Goal: Task Accomplishment & Management: Complete application form

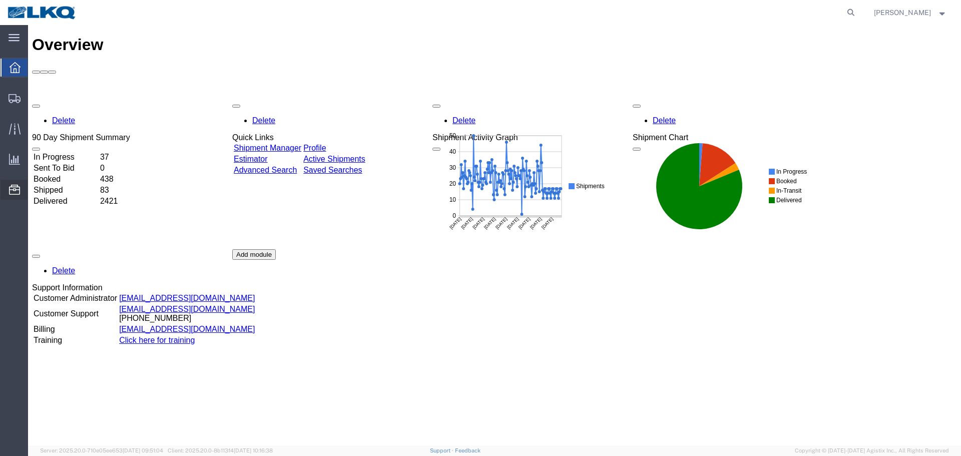
click at [0, 0] on span "Location Appointment" at bounding box center [0, 0] width 0 height 0
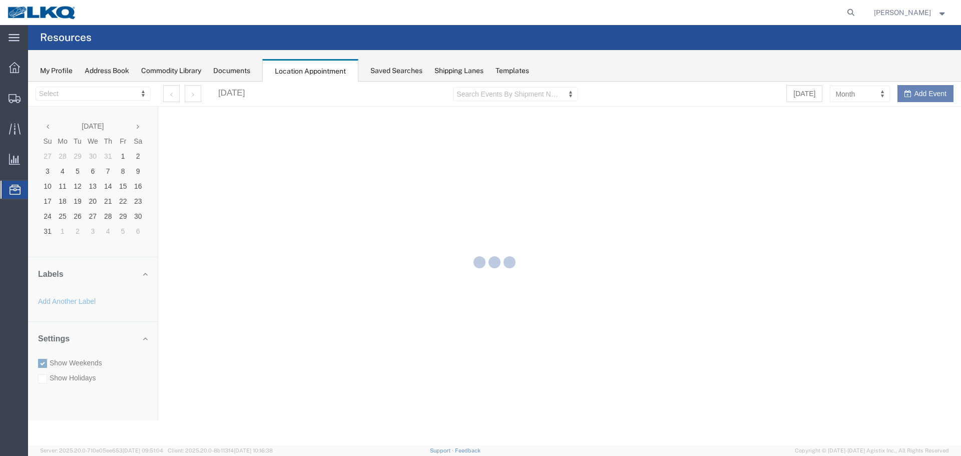
select select "27634"
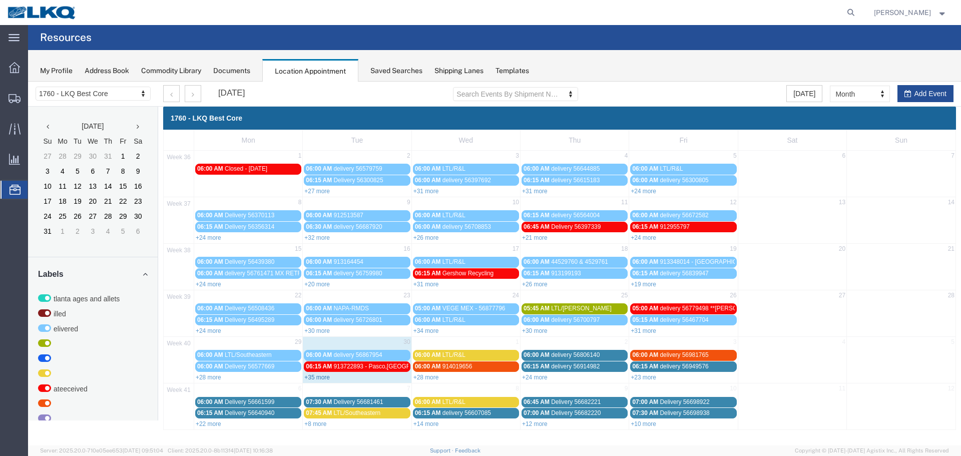
click at [320, 380] on link "+35 more" at bounding box center [317, 377] width 26 height 7
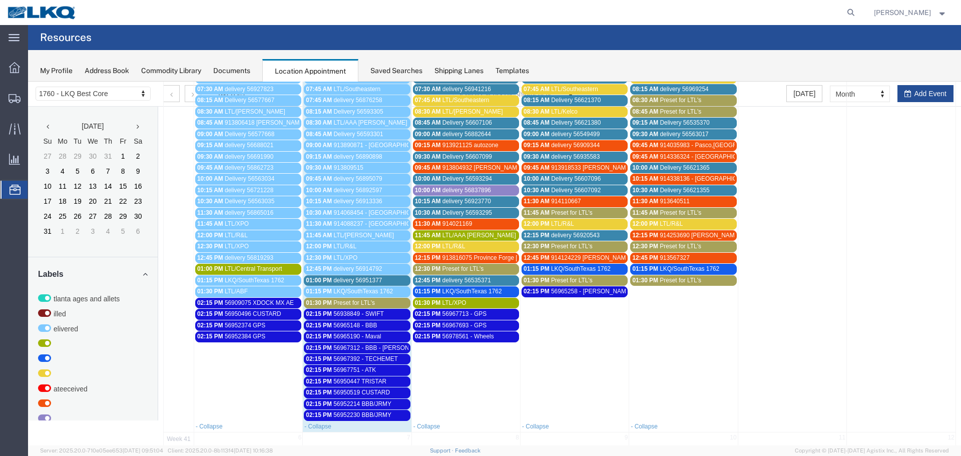
scroll to position [350, 0]
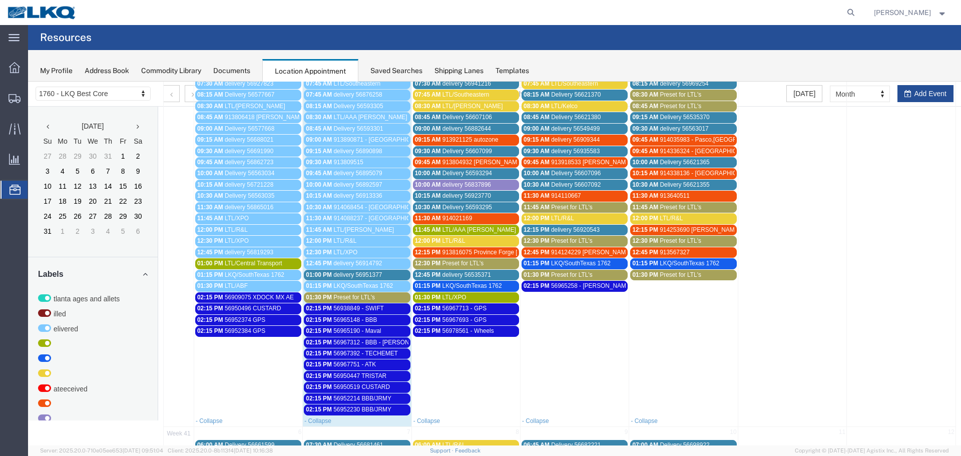
click at [472, 305] on span "56967713 - GPS" at bounding box center [464, 308] width 45 height 7
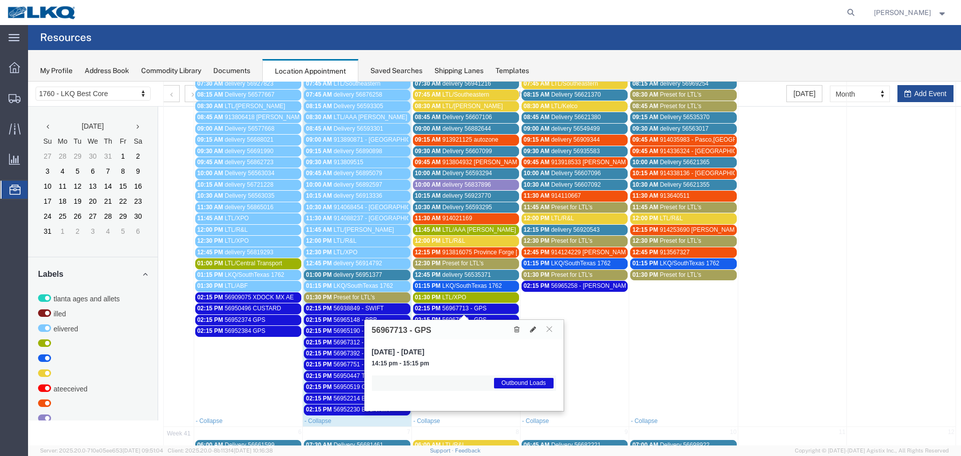
click at [387, 328] on h3 "56967713 - GPS" at bounding box center [402, 330] width 60 height 9
copy h3 "56967713"
click at [914, 93] on td at bounding box center [901, 206] width 109 height 416
select select "1"
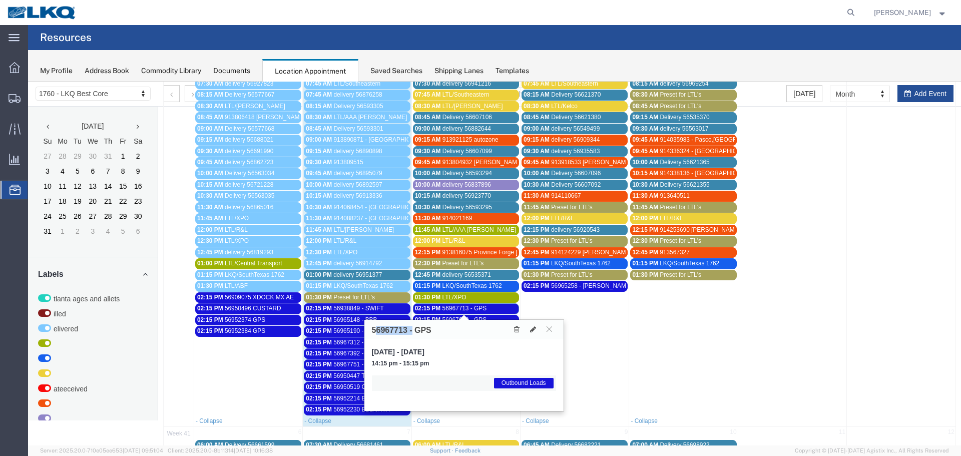
select select
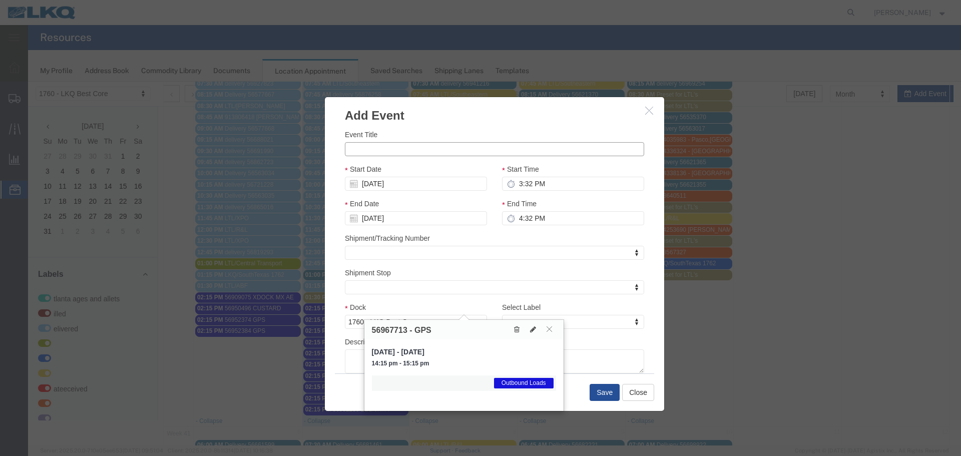
click at [397, 145] on input "Event Title" at bounding box center [494, 149] width 299 height 14
paste input "56984310"
type input "56984310 GPS"
click at [424, 126] on div "Event Title 56984310 GPS Start Date 10/05/2025 Start Time 3:32 PM End Date 10/0…" at bounding box center [494, 248] width 339 height 249
click at [381, 181] on input "10/05/2025" at bounding box center [416, 184] width 142 height 14
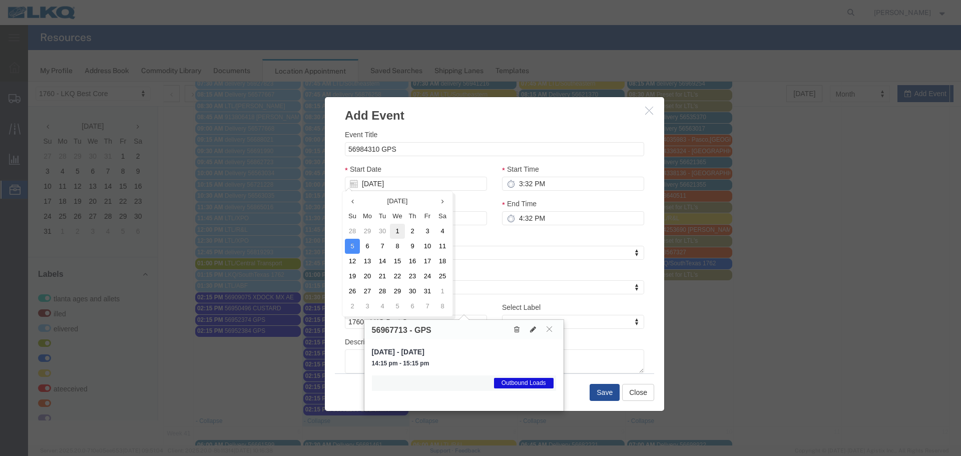
click at [394, 235] on td "1" at bounding box center [397, 231] width 15 height 15
click at [440, 166] on div "Start Date 10/05/2025" at bounding box center [416, 177] width 142 height 27
click at [536, 186] on input "3:32 PM" at bounding box center [573, 184] width 142 height 14
type input "2:15 PM"
click at [518, 225] on input "4:32 PM" at bounding box center [573, 218] width 142 height 14
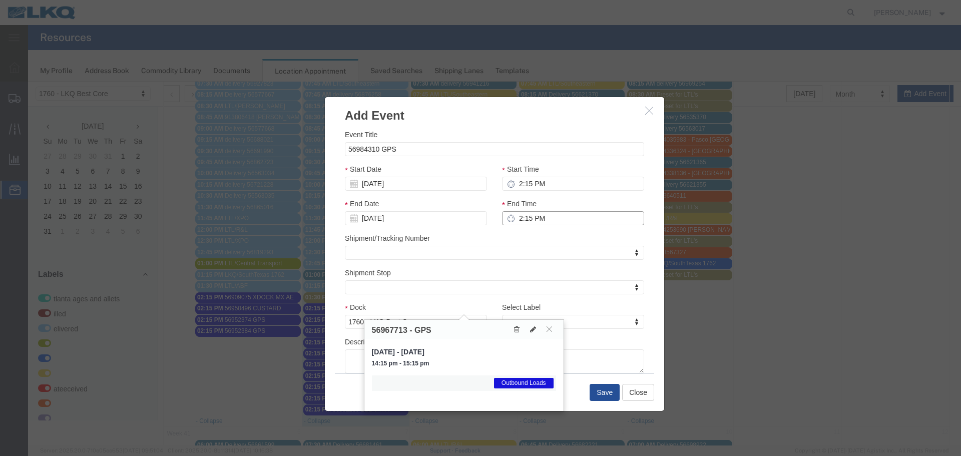
type input "2:15 PM"
drag, startPoint x: 512, startPoint y: 234, endPoint x: 503, endPoint y: 233, distance: 8.6
click at [512, 234] on div "Shipment/Tracking Number Shipment/Tracking Number Shipment/Tracking Number" at bounding box center [494, 246] width 299 height 27
click at [549, 325] on button at bounding box center [549, 329] width 14 height 10
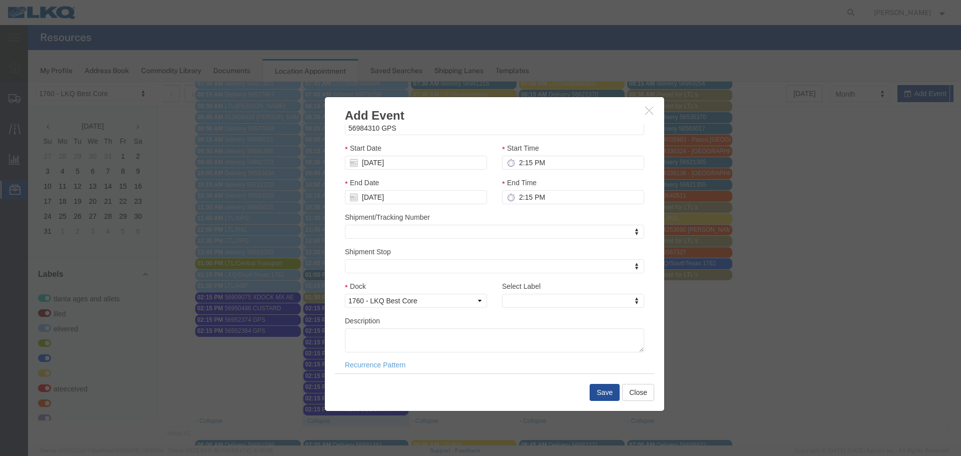
scroll to position [30, 0]
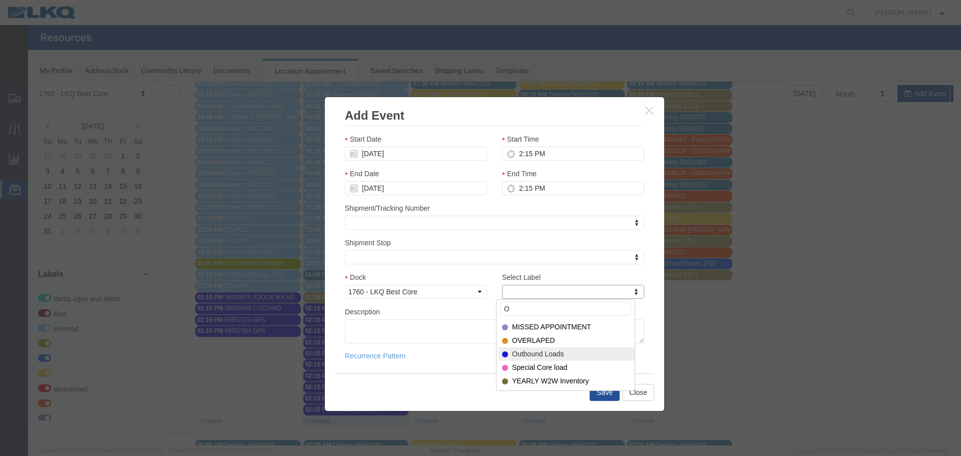
type input "O"
select select "80"
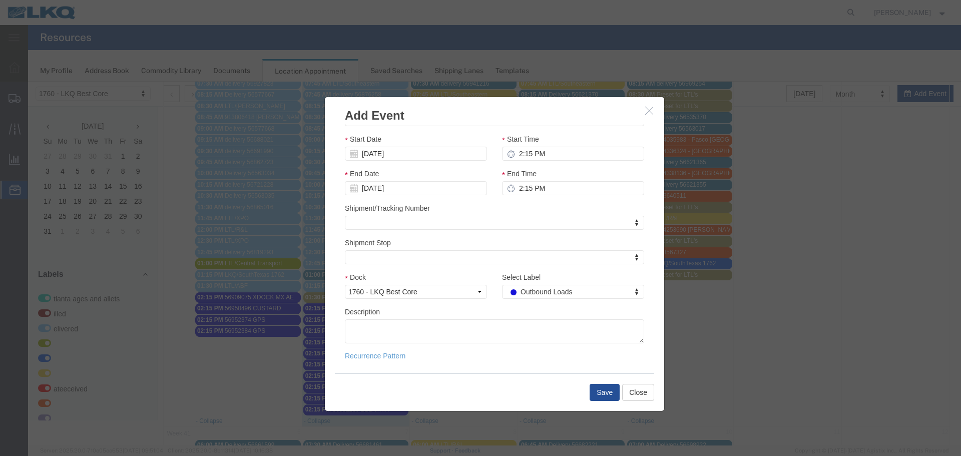
click at [486, 311] on div "Description" at bounding box center [494, 324] width 299 height 37
click at [601, 394] on button "Save" at bounding box center [605, 392] width 30 height 17
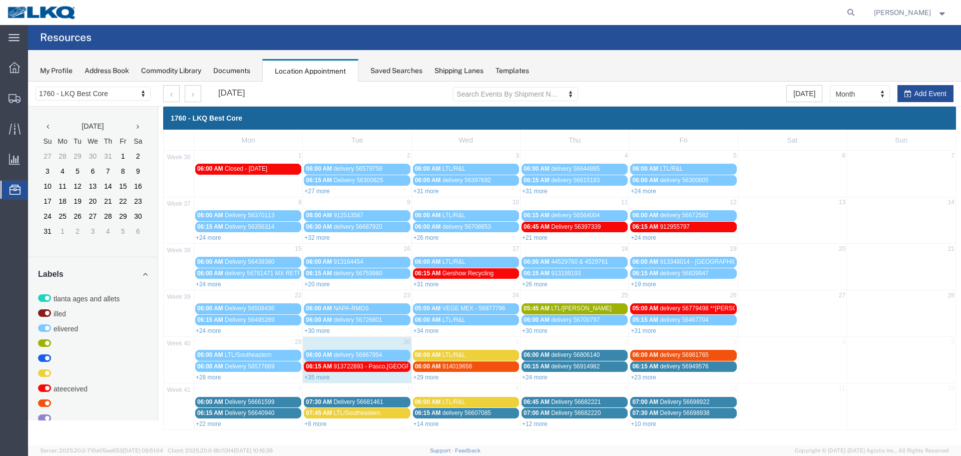
scroll to position [0, 0]
click at [425, 376] on link "+29 more" at bounding box center [426, 377] width 26 height 7
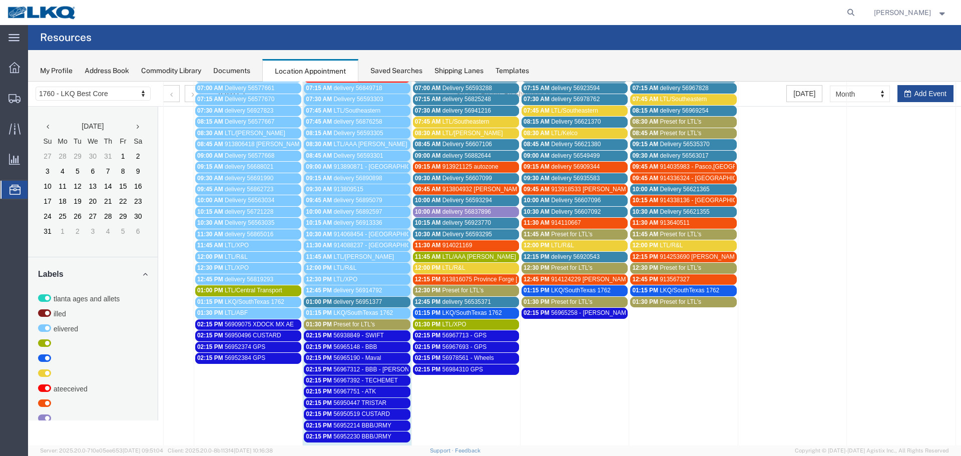
scroll to position [350, 0]
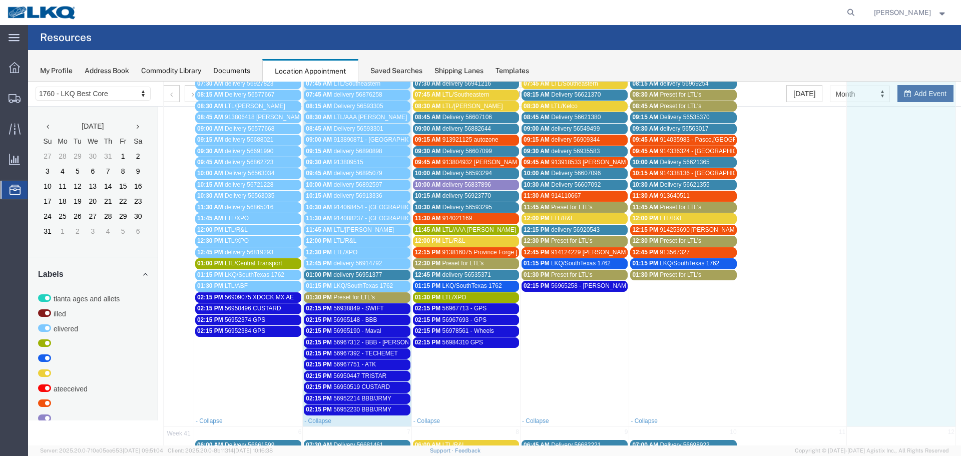
click at [919, 96] on td at bounding box center [901, 206] width 109 height 416
select select "1"
select select
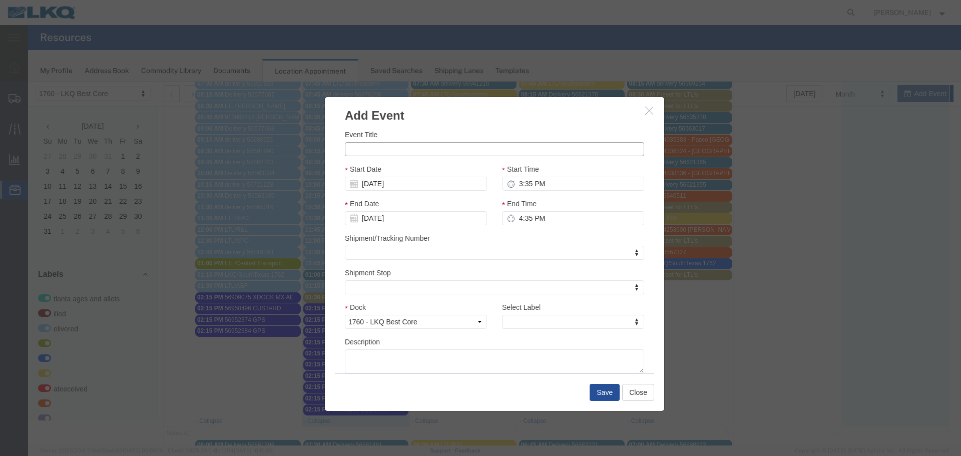
click at [387, 148] on input "Event Title" at bounding box center [494, 149] width 299 height 14
paste input "56984381"
type input "56984381 ROMA"
drag, startPoint x: 427, startPoint y: 122, endPoint x: 436, endPoint y: 122, distance: 9.5
click at [427, 122] on h3 "Add Event" at bounding box center [494, 110] width 339 height 27
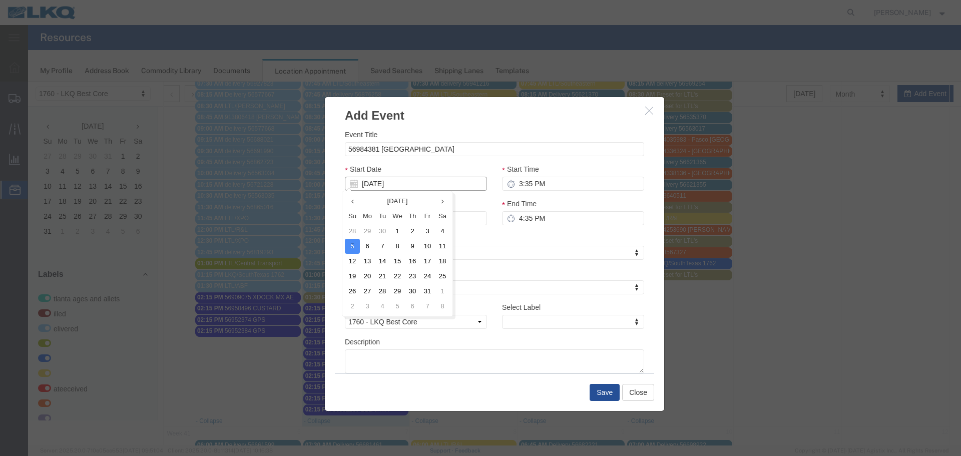
click at [390, 180] on input "10/05/2025" at bounding box center [416, 184] width 142 height 14
click at [385, 185] on input "10/05/2025" at bounding box center [416, 184] width 142 height 14
type input "10/1/25"
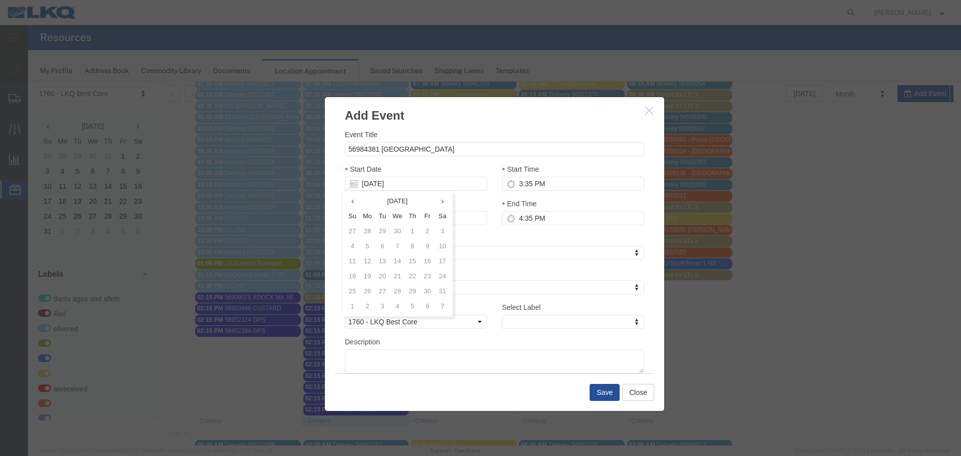
click at [467, 113] on h3 "Add Event" at bounding box center [494, 110] width 339 height 27
click at [526, 182] on input "3:35 PM" at bounding box center [573, 184] width 142 height 14
type input "2:15 PM"
click at [526, 220] on input "4:35 PM" at bounding box center [573, 218] width 142 height 14
type input "2:15 PM"
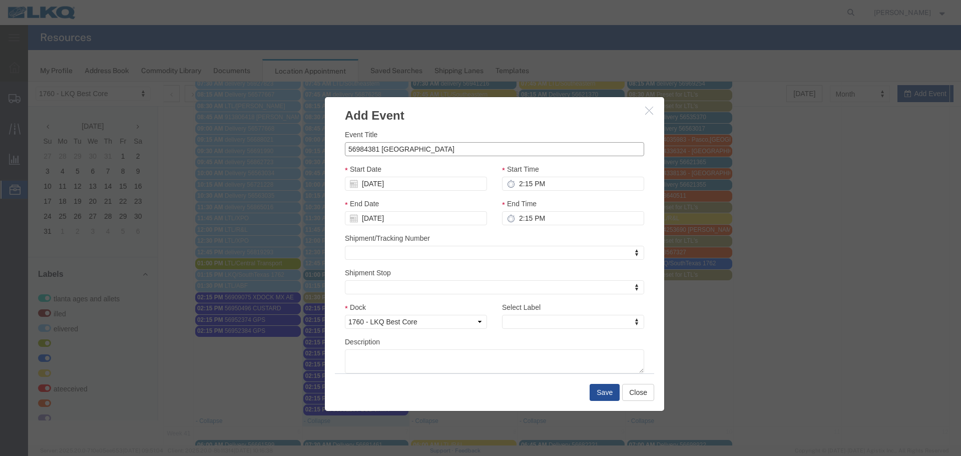
click at [517, 144] on input "56984381 ROMA" at bounding box center [494, 149] width 299 height 14
drag, startPoint x: 511, startPoint y: 129, endPoint x: 500, endPoint y: 126, distance: 11.9
click at [511, 129] on div "Event Title 56984381 ROMA" at bounding box center [494, 142] width 299 height 27
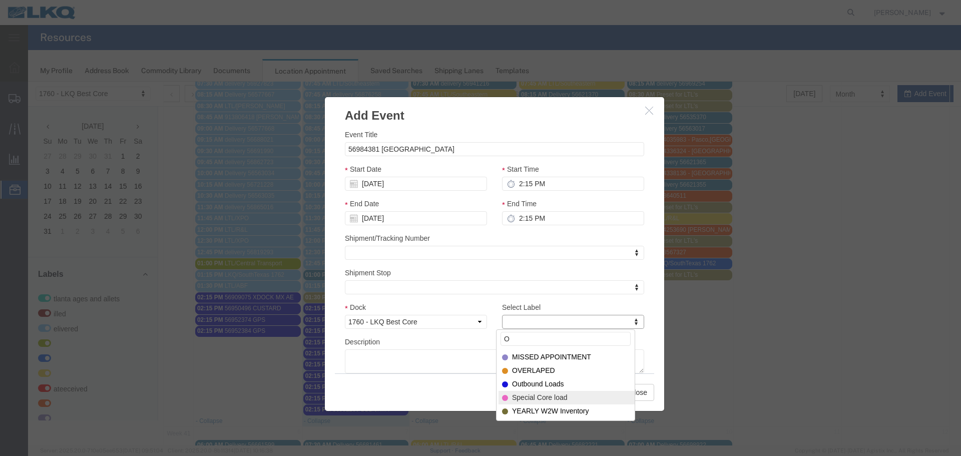
type input "O"
drag, startPoint x: 546, startPoint y: 391, endPoint x: 546, endPoint y: 385, distance: 6.0
select select "80"
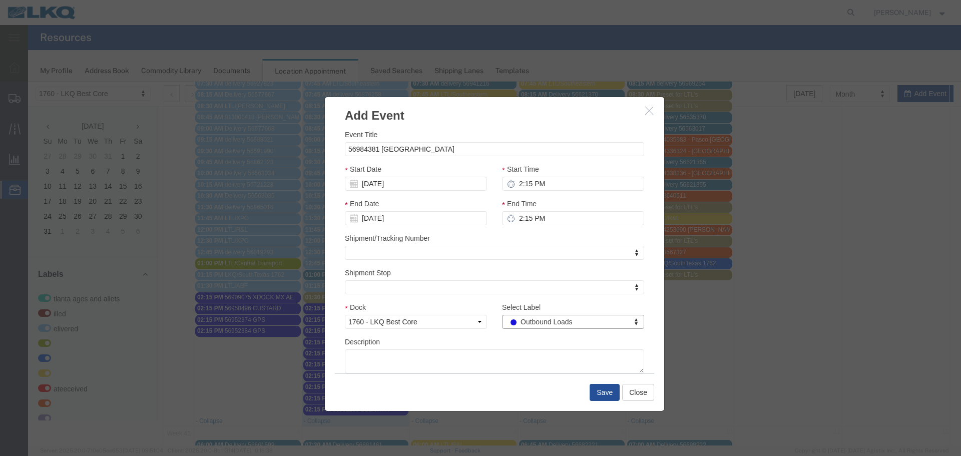
click at [492, 337] on div "Description" at bounding box center [494, 354] width 299 height 37
click at [485, 335] on div "Dock Select 1760 - LKQ Best Core 1760 - Outbound Loads" at bounding box center [415, 319] width 157 height 35
click at [494, 335] on div "Select Label Outbound Loads Select Label Atlanta Cages and Pallets Billed Deliv…" at bounding box center [572, 319] width 157 height 35
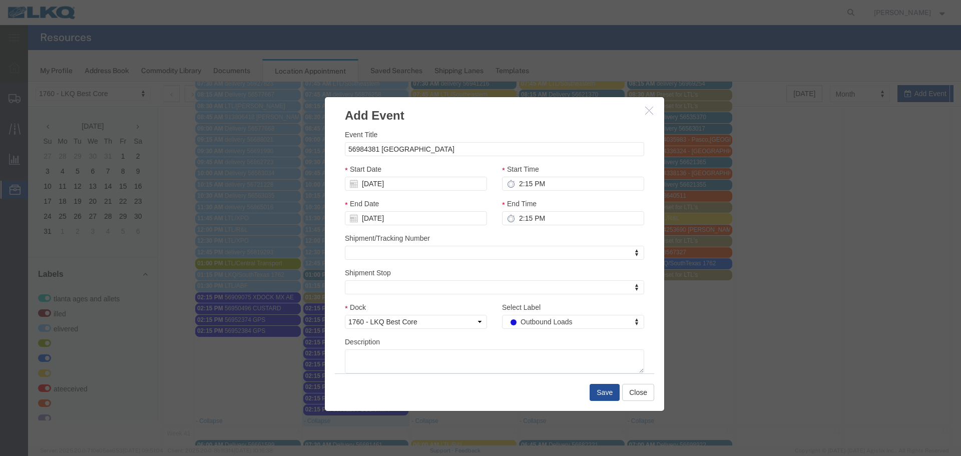
click at [486, 336] on div "Dock Select 1760 - LKQ Best Core 1760 - Outbound Loads" at bounding box center [415, 319] width 157 height 35
click at [601, 393] on button "Save" at bounding box center [605, 392] width 30 height 17
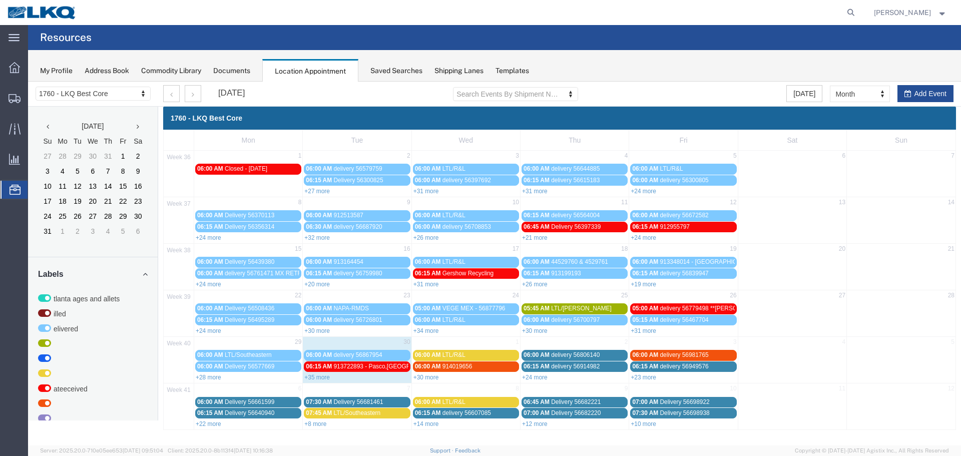
scroll to position [0, 0]
click at [429, 379] on link "+30 more" at bounding box center [426, 377] width 26 height 7
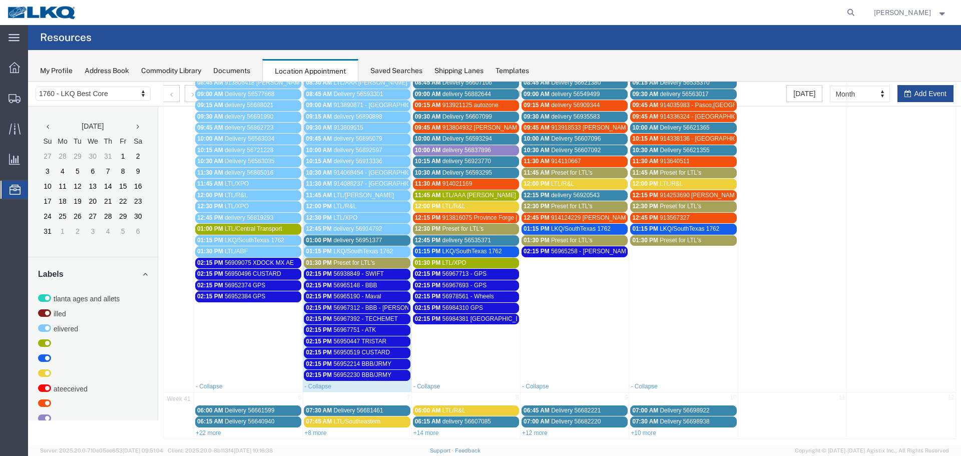
scroll to position [389, 0]
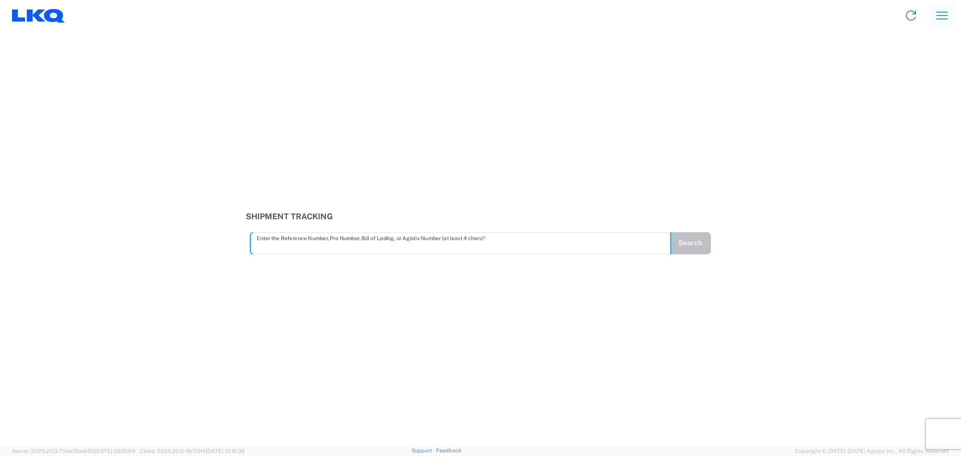
click at [945, 22] on icon "button" at bounding box center [942, 16] width 16 height 16
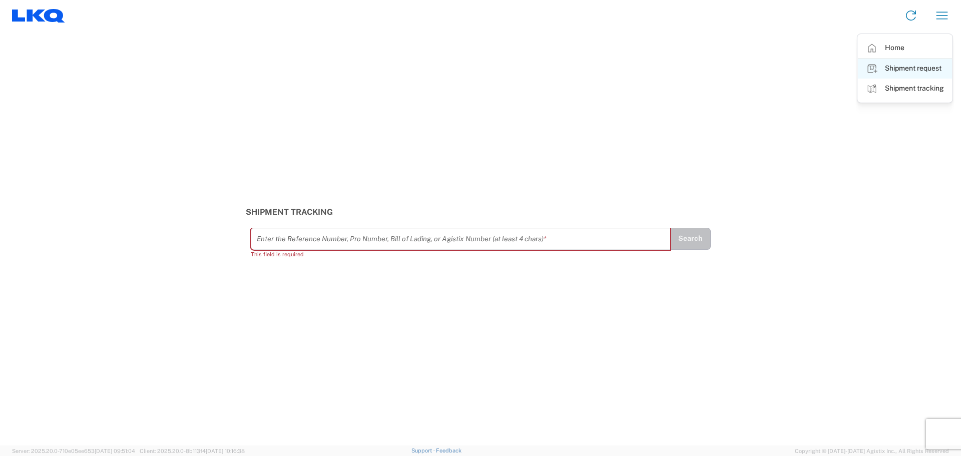
click at [904, 69] on link "Shipment request" at bounding box center [905, 69] width 94 height 20
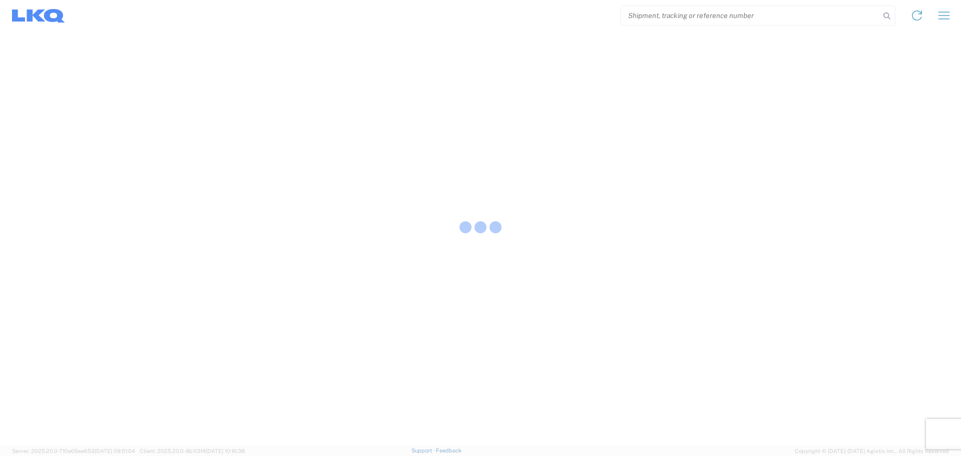
select select "FULL"
select select "LBS"
select select "IN"
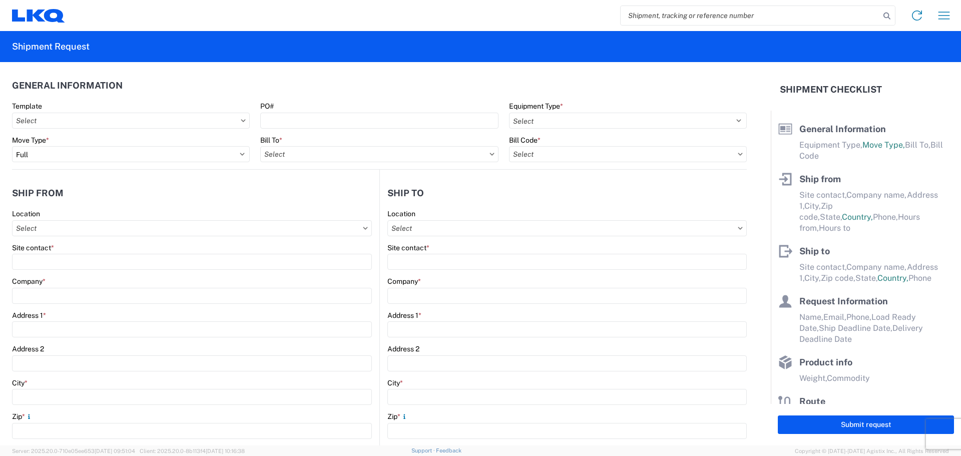
click at [657, 20] on input "search" at bounding box center [750, 15] width 259 height 19
paste input "56967713"
type input "56967713"
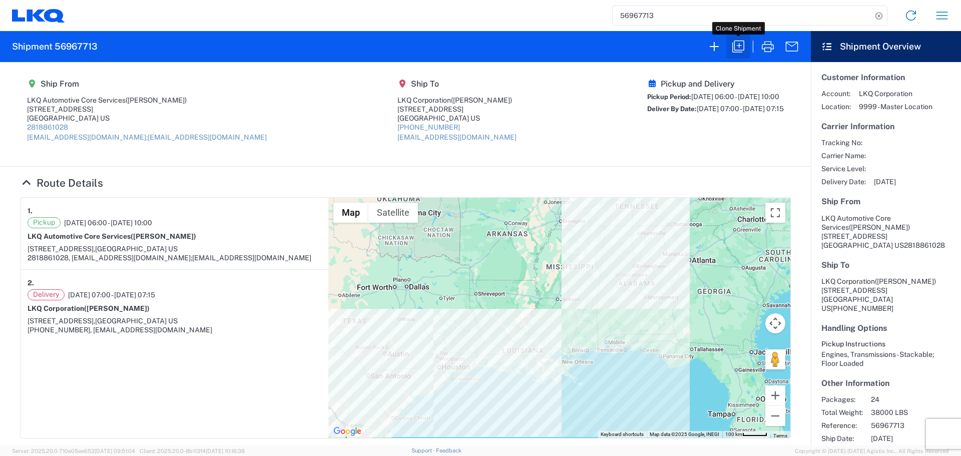
click at [739, 44] on icon "button" at bounding box center [738, 47] width 12 height 12
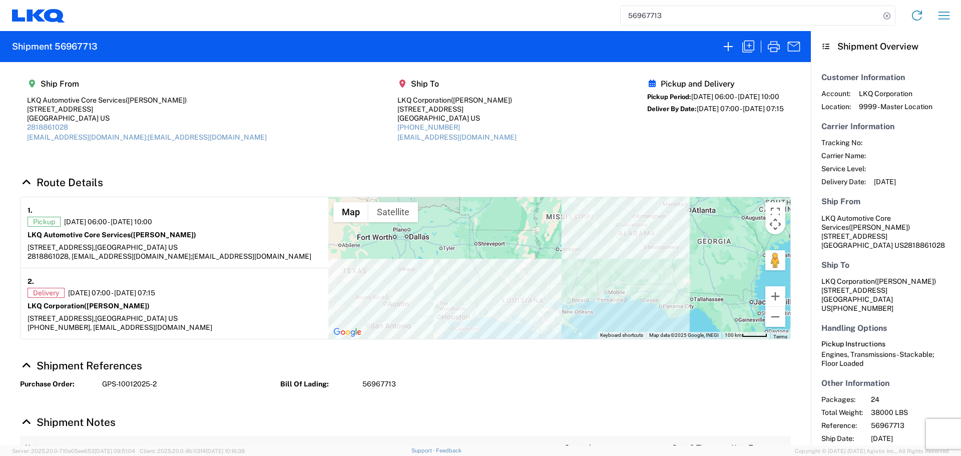
select select "FULL"
select select "US"
select select "LBS"
select select "IN"
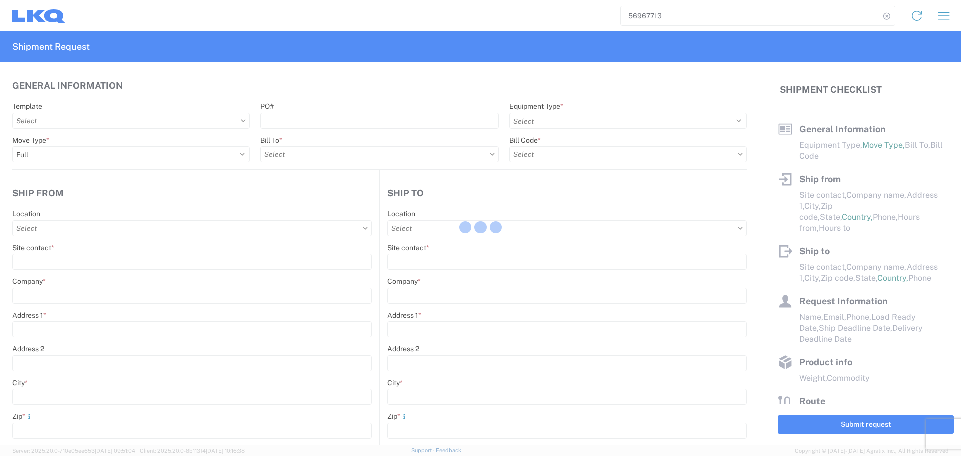
select select "STDV"
type input "[PERSON_NAME]"
type input "LKQ Automotive Core Services"
type input "[STREET_ADDRESS]"
type input "[GEOGRAPHIC_DATA]"
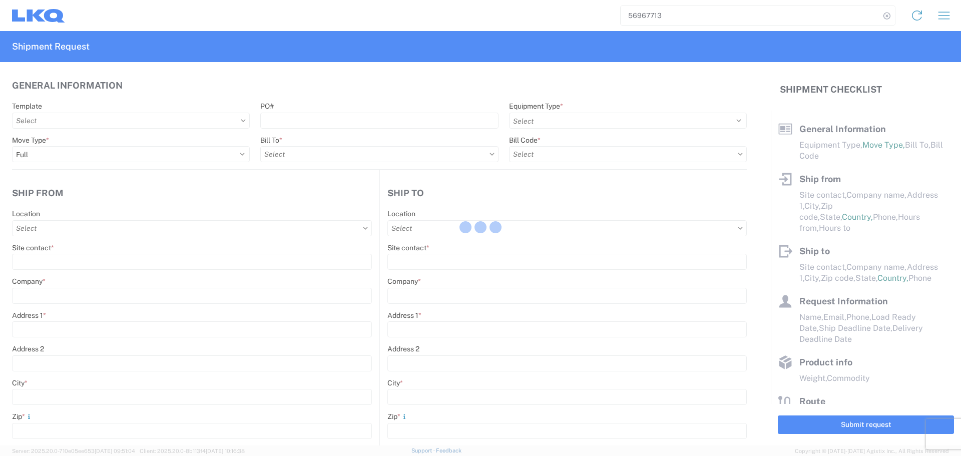
type input "77038"
type input "[EMAIL_ADDRESS][DOMAIN_NAME];[EMAIL_ADDRESS][DOMAIN_NAME]"
type input "[PERSON_NAME]"
type input "LKQ Corporation"
type input "[STREET_ADDRESS]"
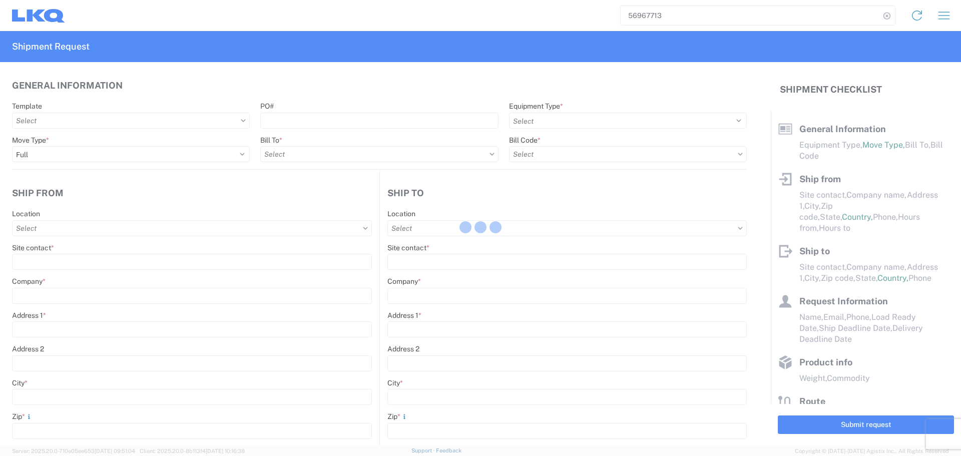
type input "Newnan"
type input "30265"
type input "[EMAIL_ADDRESS][DOMAIN_NAME]"
type input "Oscar"
type input "[EMAIL_ADDRESS][DOMAIN_NAME]"
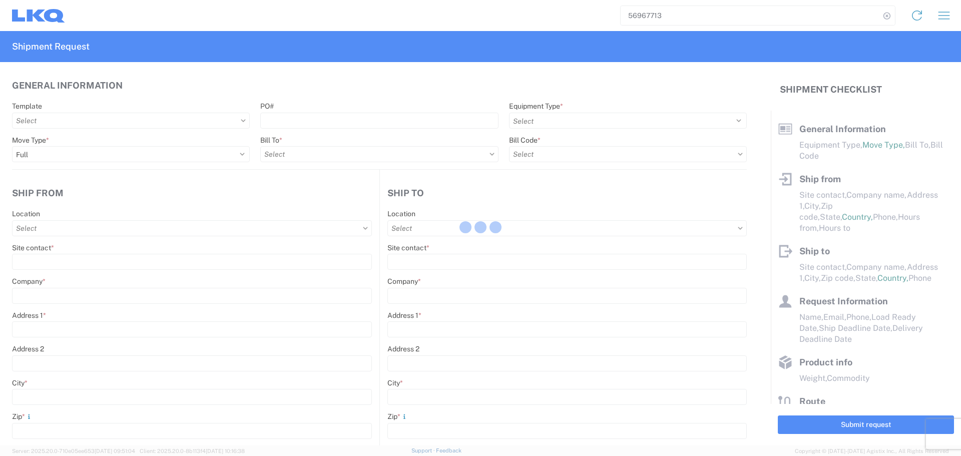
type input "2818861028"
type input "[DATE]"
type input "38000"
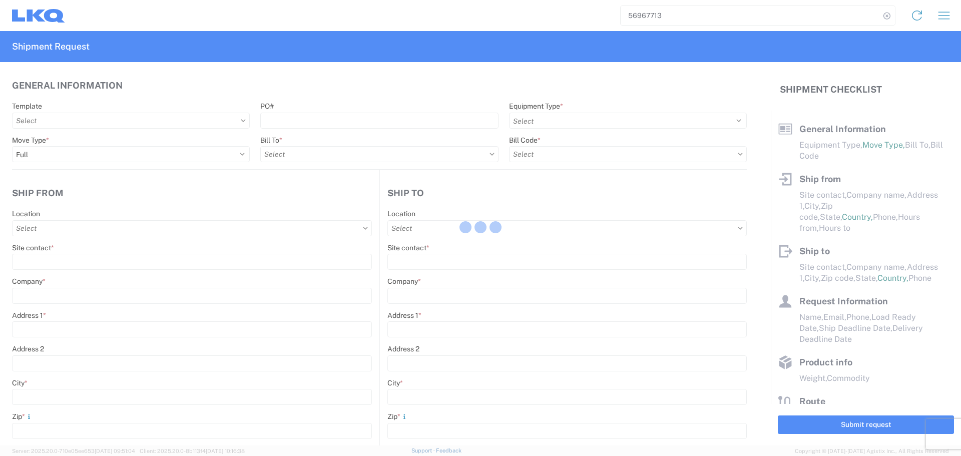
type input "Engines, Transmissions"
type input "24"
type input "0"
type input "0.02"
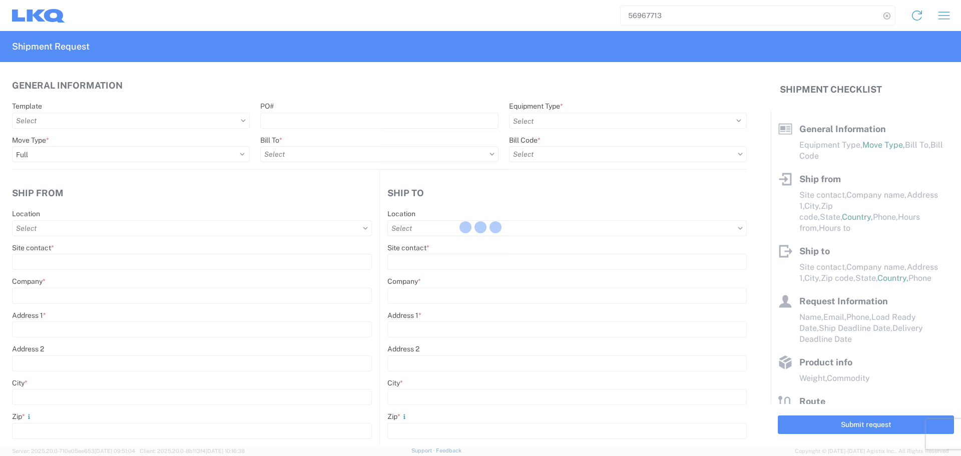
type input "0.02"
select select "FT"
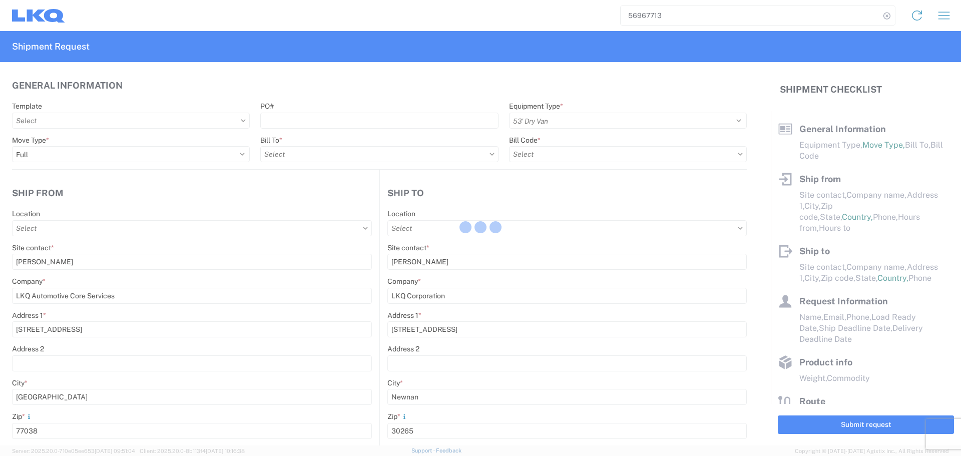
select select "US"
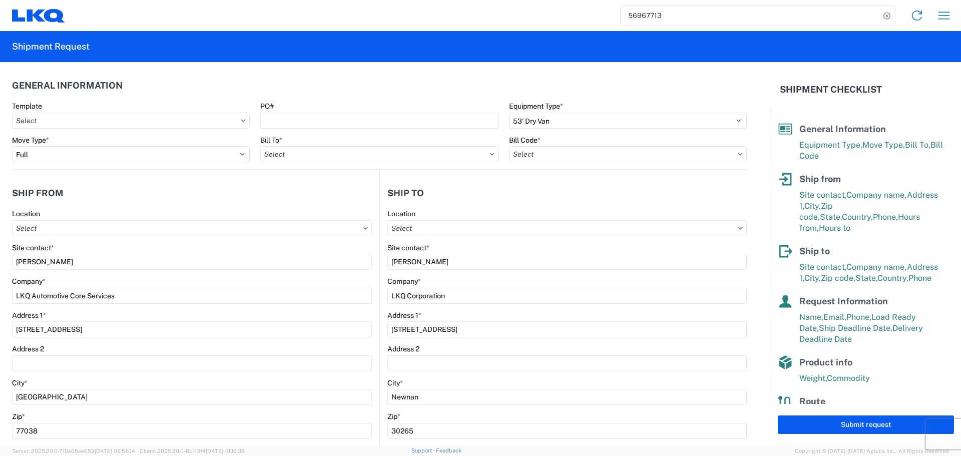
type input "1760 - LKQ Best Core"
type input "1772 - LKQ Atlanta Core Newnan"
type input "1760-1300-50180-0000 - 1760 Freight In - Cores"
type input "1760 - LKQ Best Core"
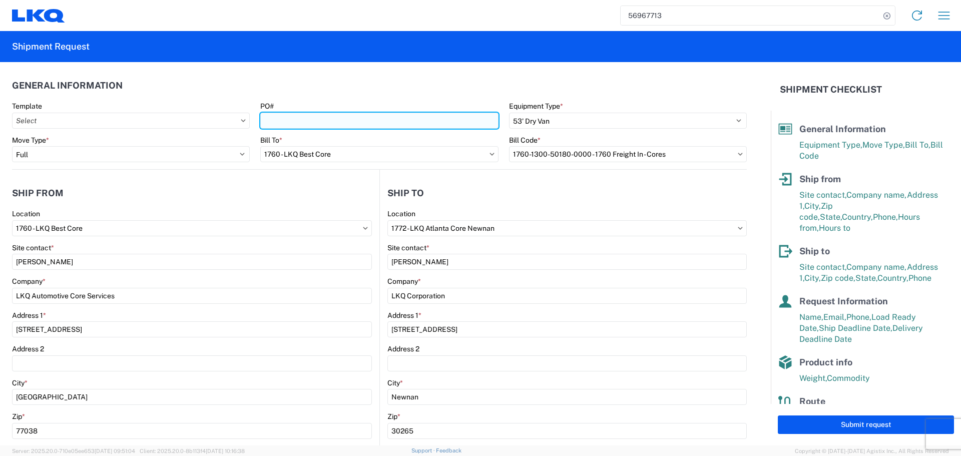
click at [331, 127] on input "PO#" at bounding box center [379, 121] width 238 height 16
type input "AUTO PARTS"
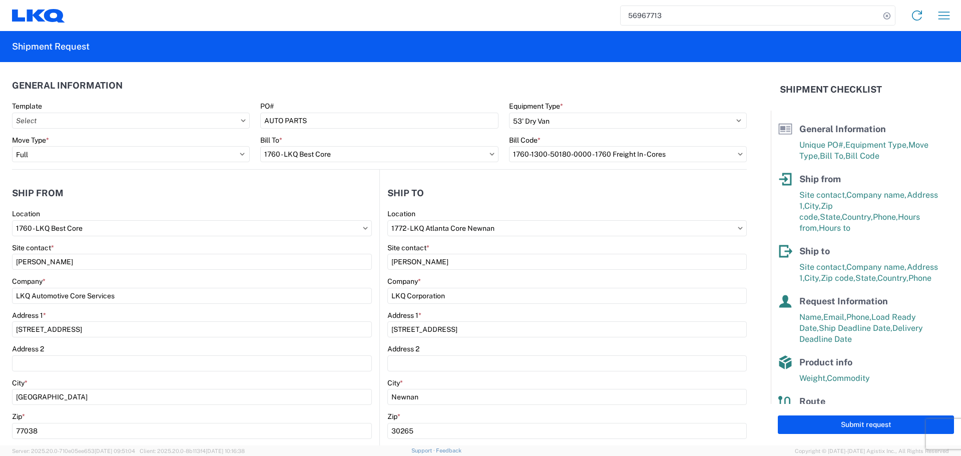
click at [325, 88] on header "General Information" at bounding box center [379, 85] width 735 height 23
click at [284, 200] on header "Ship from" at bounding box center [195, 193] width 367 height 23
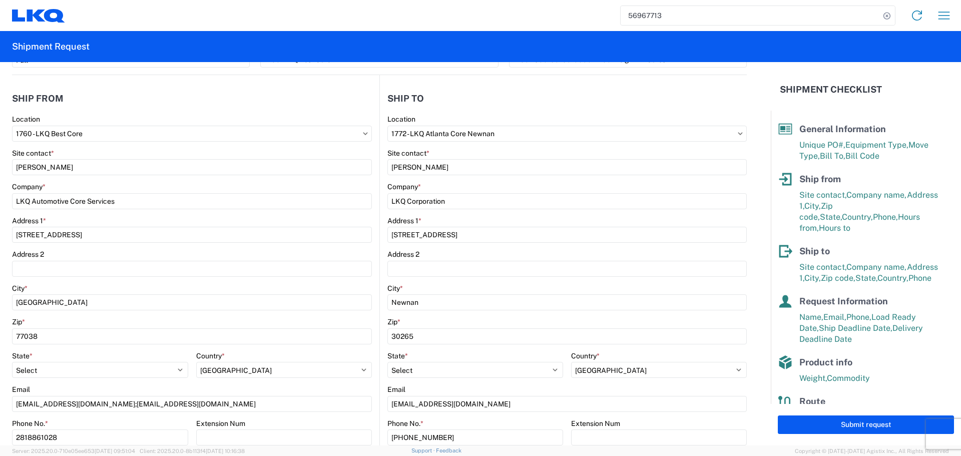
scroll to position [100, 0]
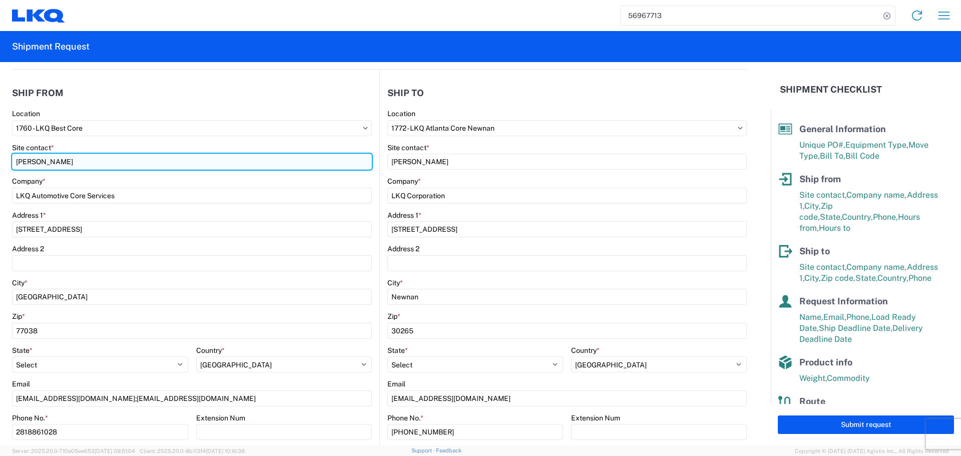
click at [41, 159] on input "Alfredo Canales" at bounding box center [192, 162] width 360 height 16
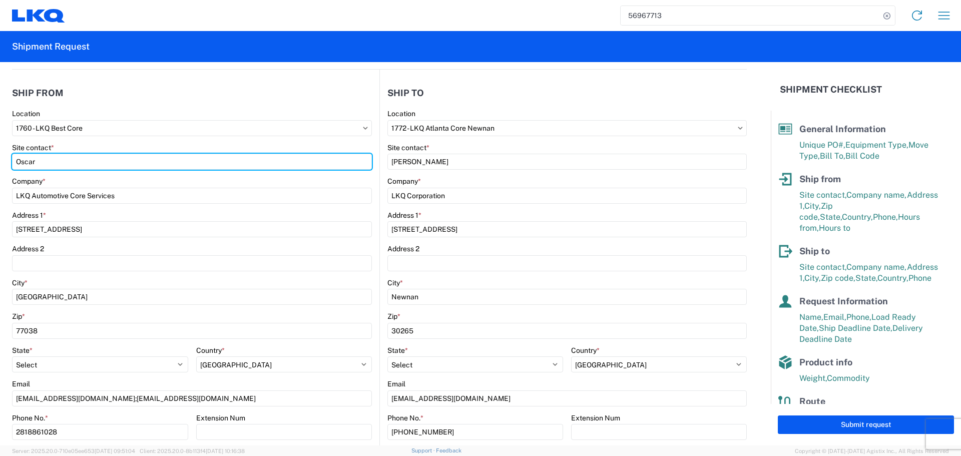
type input "Oscar"
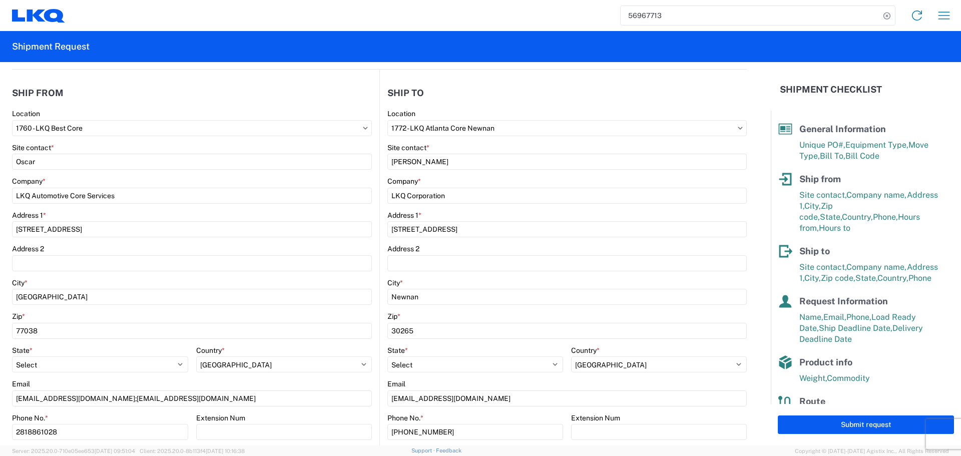
drag, startPoint x: 101, startPoint y: 90, endPoint x: 114, endPoint y: 94, distance: 13.5
click at [101, 90] on header "Ship from" at bounding box center [195, 93] width 367 height 23
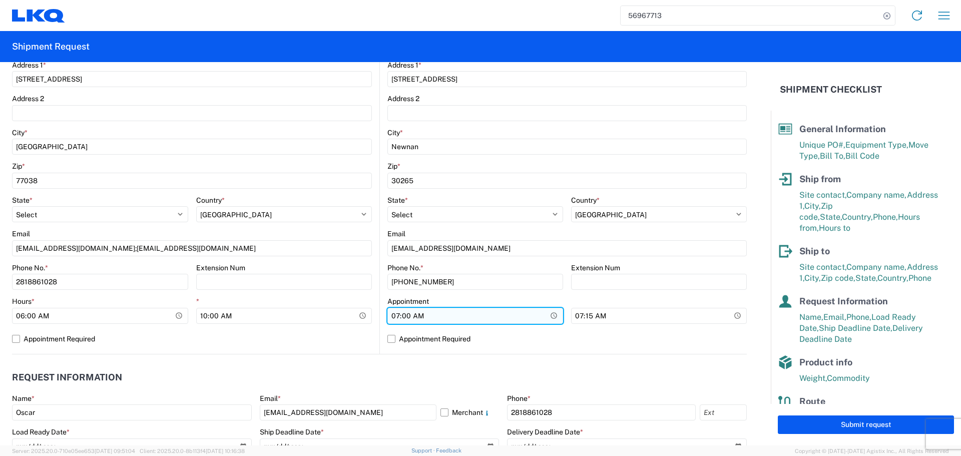
click at [545, 315] on input "07:00:00" at bounding box center [475, 316] width 176 height 16
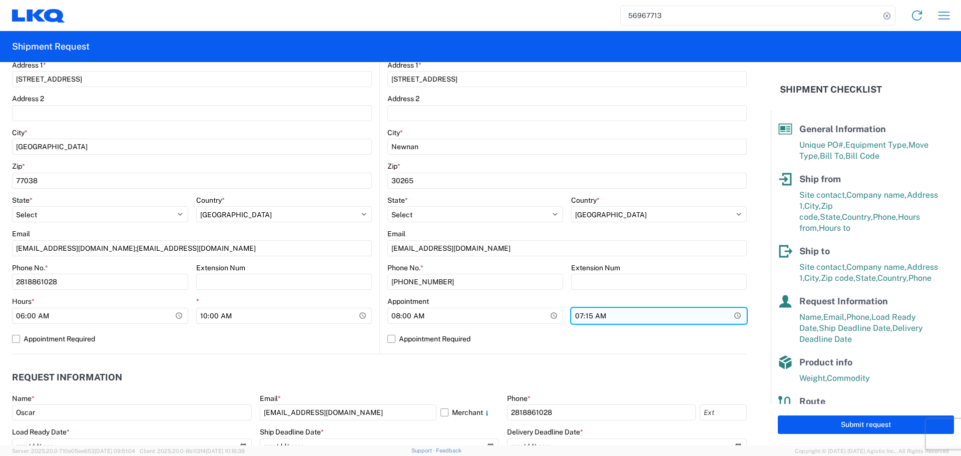
type input "08:00"
click at [731, 317] on input "07:15:00" at bounding box center [659, 316] width 176 height 16
type input "13:00"
click at [392, 367] on header "Request Information" at bounding box center [379, 377] width 735 height 23
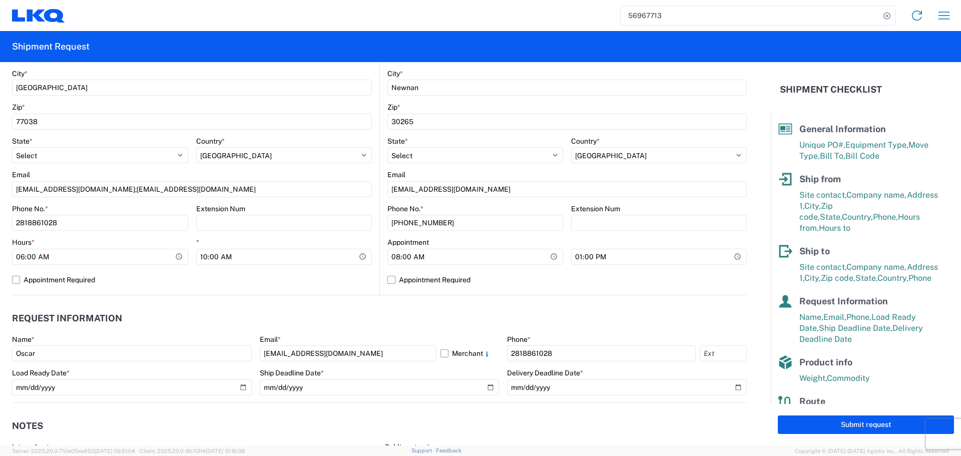
scroll to position [450, 0]
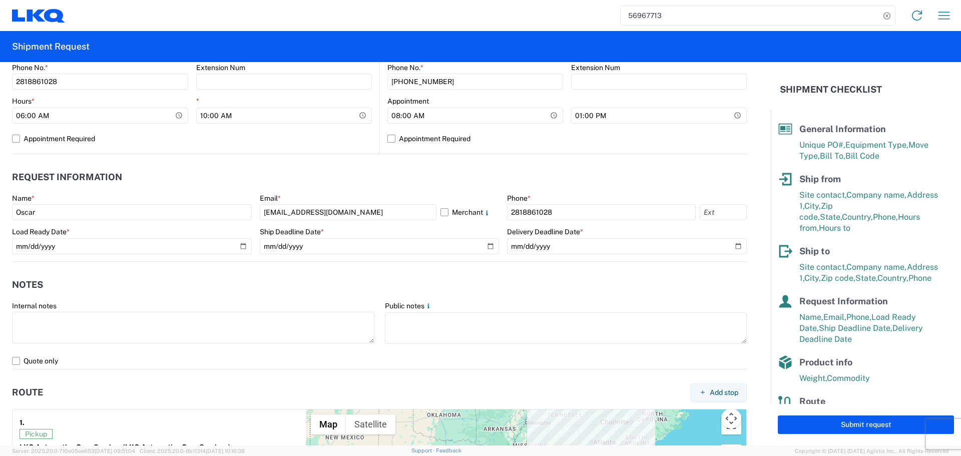
click at [577, 269] on agx-notes "Notes Internal notes Public notes Quote only" at bounding box center [379, 316] width 735 height 108
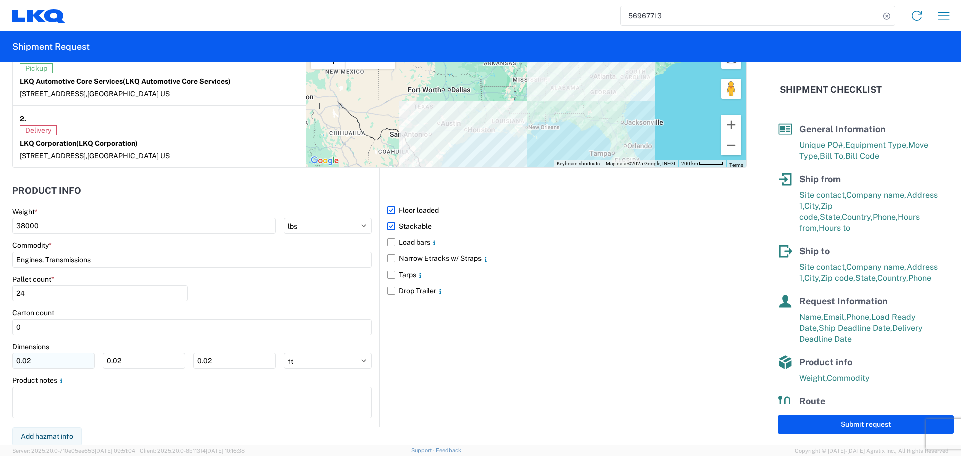
scroll to position [817, 0]
click at [58, 368] on input "0.02" at bounding box center [53, 360] width 83 height 16
type input "0"
type input "40"
click at [146, 362] on input "0.02" at bounding box center [144, 360] width 83 height 16
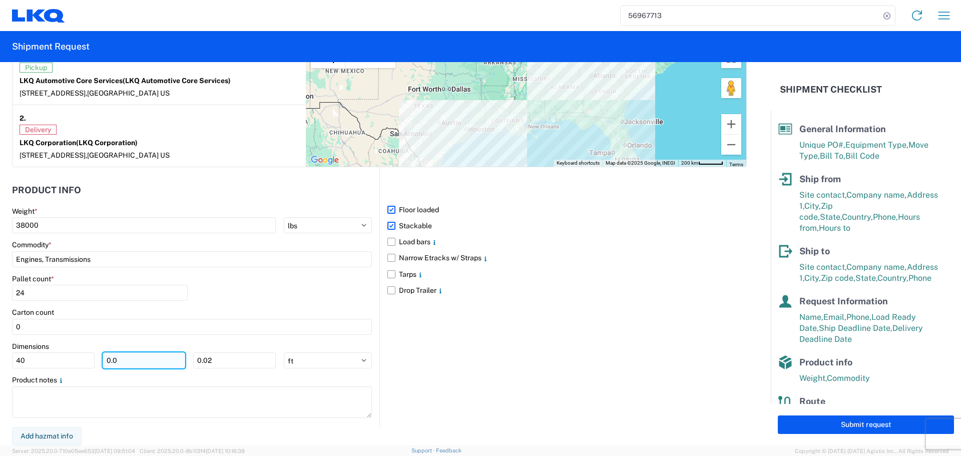
type input "0"
type input "40"
click at [214, 362] on input "0.02" at bounding box center [234, 360] width 83 height 16
type input "0"
type input "36"
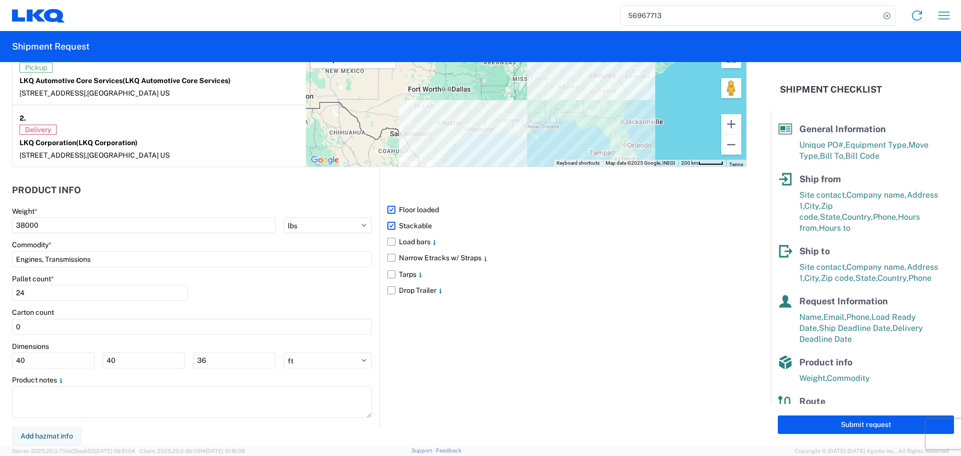
click at [287, 303] on div "Pallet count * 24" at bounding box center [192, 291] width 360 height 34
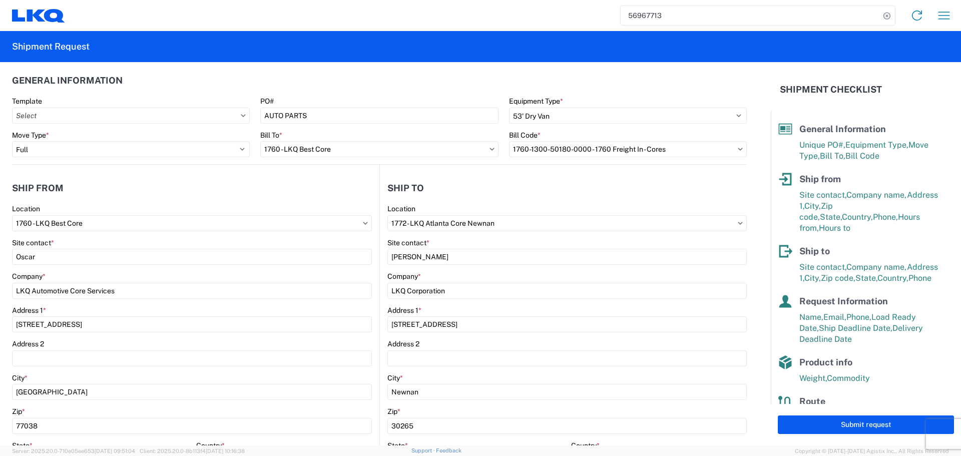
scroll to position [0, 0]
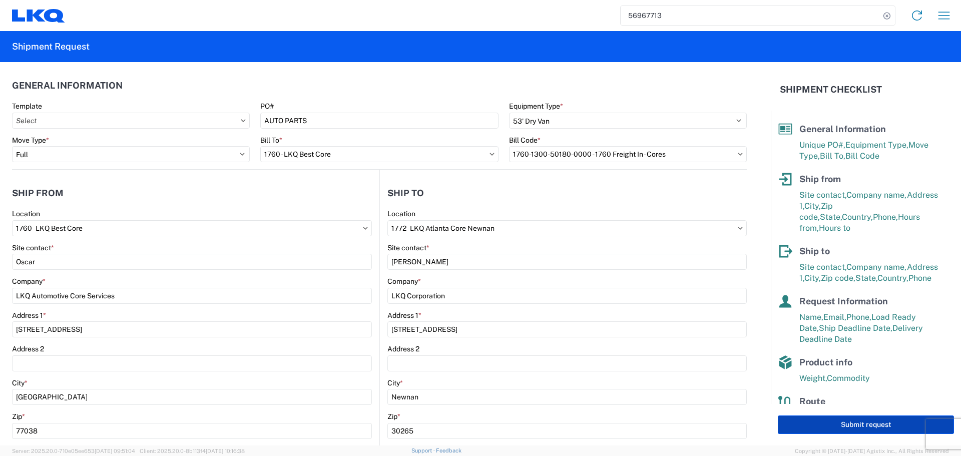
click at [881, 426] on button "Submit request" at bounding box center [866, 424] width 176 height 19
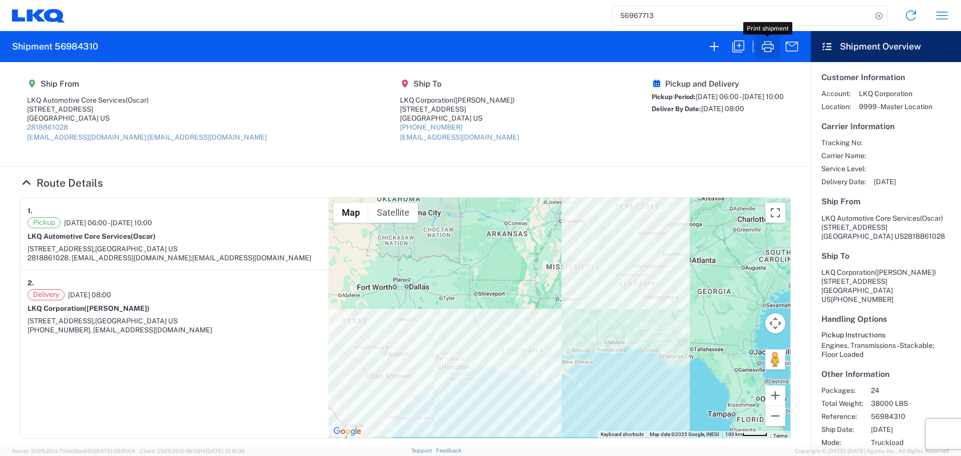
click at [760, 50] on icon "button" at bounding box center [768, 47] width 16 height 16
click at [934, 18] on icon "button" at bounding box center [942, 16] width 16 height 16
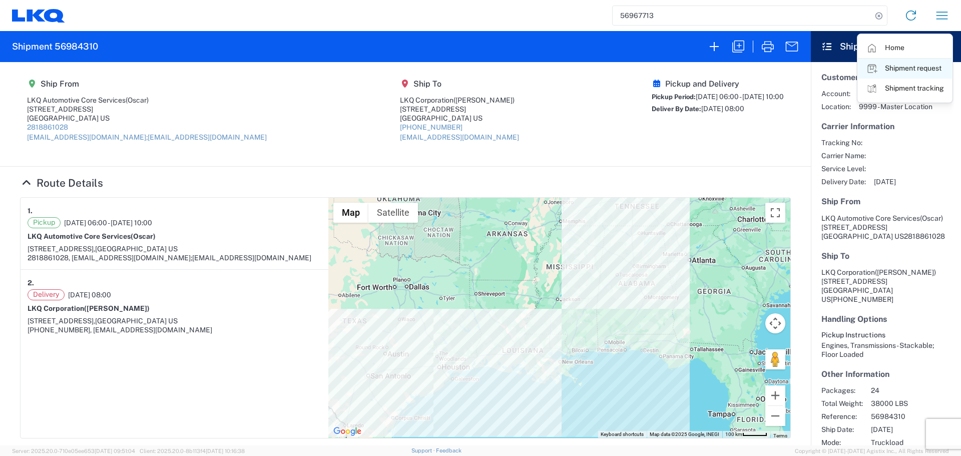
click at [918, 73] on link "Shipment request" at bounding box center [905, 69] width 94 height 20
select select "FULL"
select select "US"
select select "LBS"
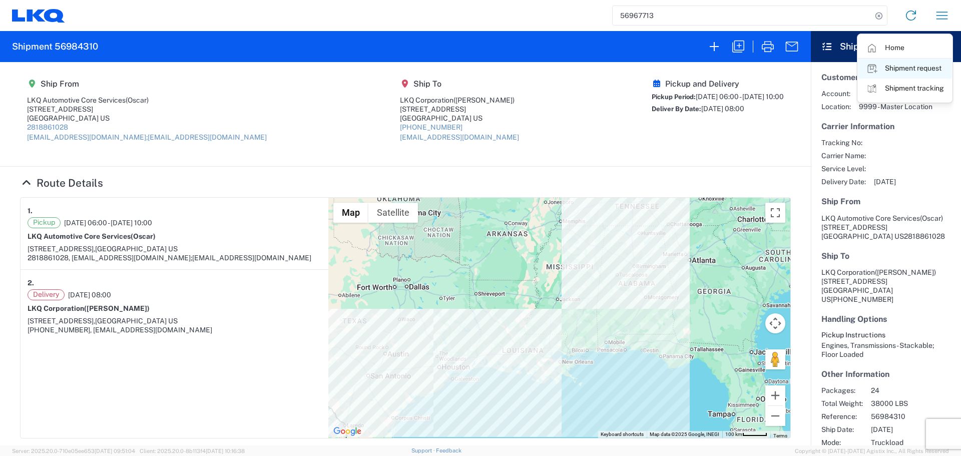
select select "IN"
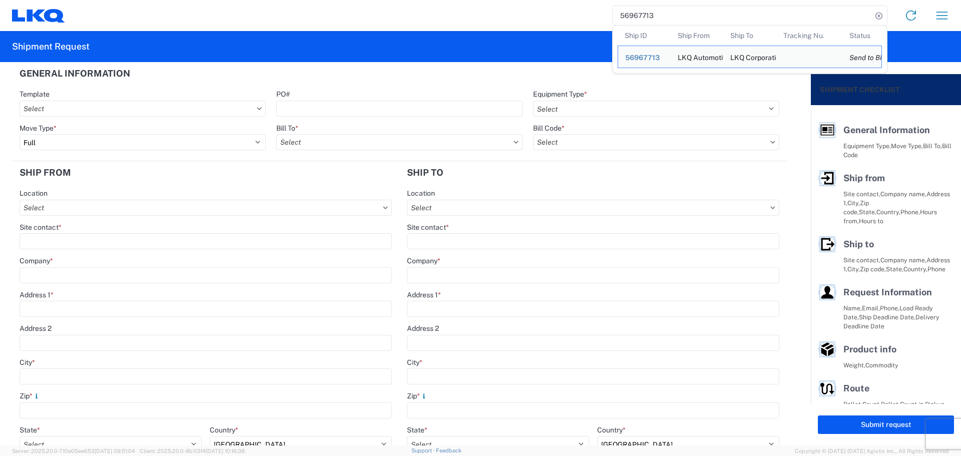
click at [636, 17] on input "56967713" at bounding box center [742, 15] width 259 height 19
paste input "809968"
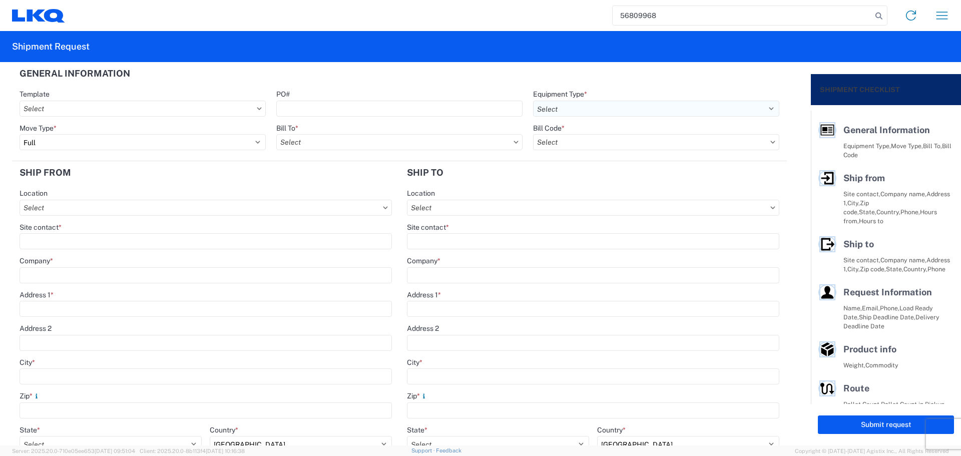
type input "56809968"
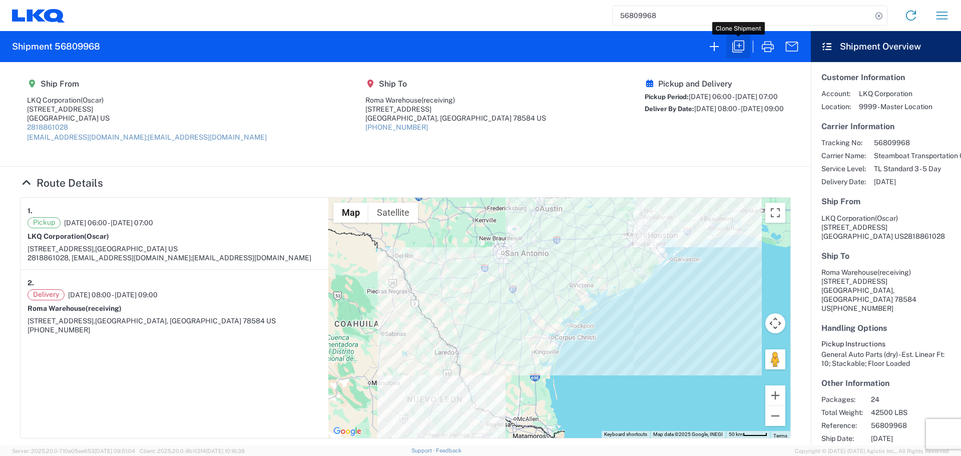
click at [732, 50] on icon "button" at bounding box center [738, 47] width 16 height 16
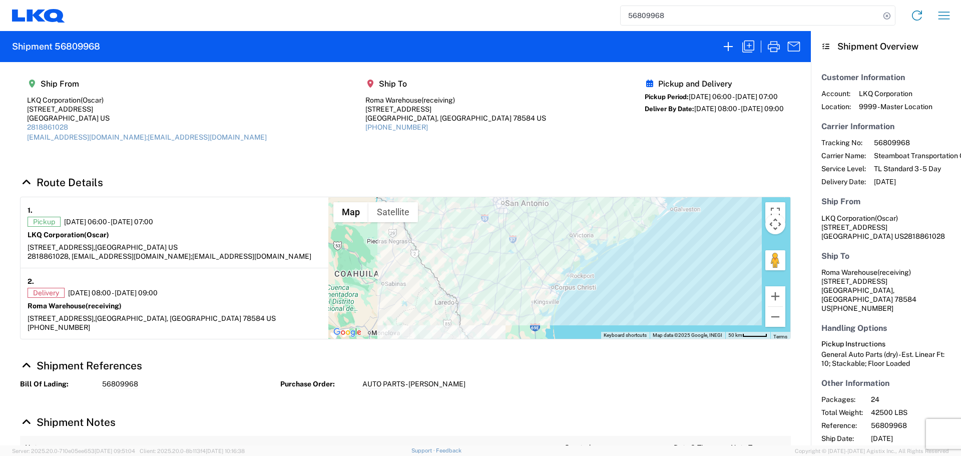
select select "STDV"
select select "FULL"
select select "US"
select select "LBS"
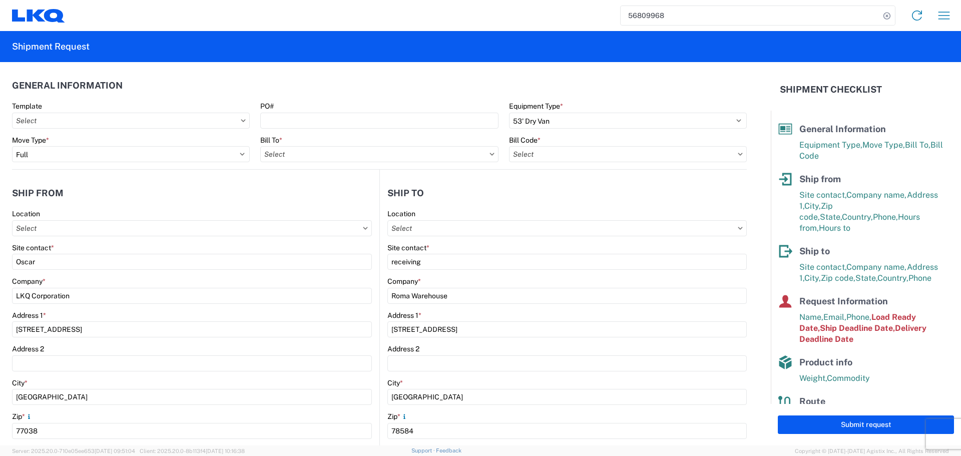
type input "1760 - LKQ Best Core"
type input "1760-6300-66000-0000 - 1760 Freight Out"
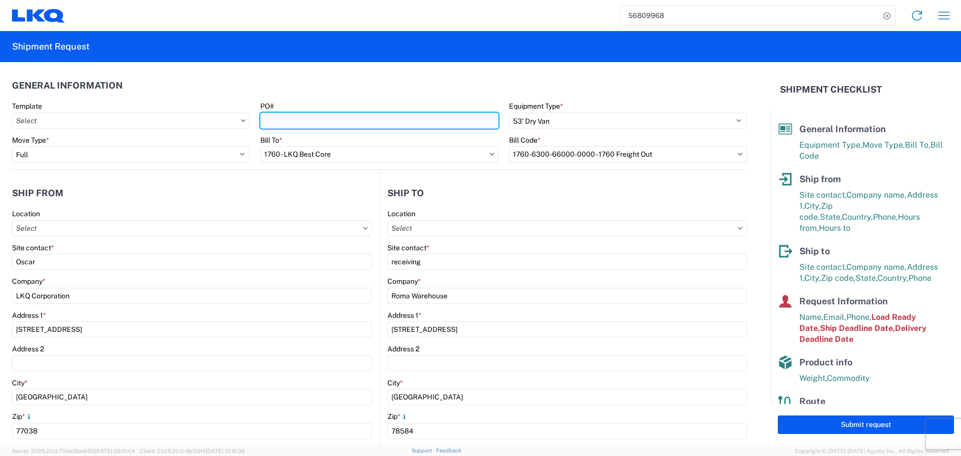
click at [303, 124] on input "PO#" at bounding box center [379, 121] width 238 height 16
type input "AUTO PARTS - JULIO"
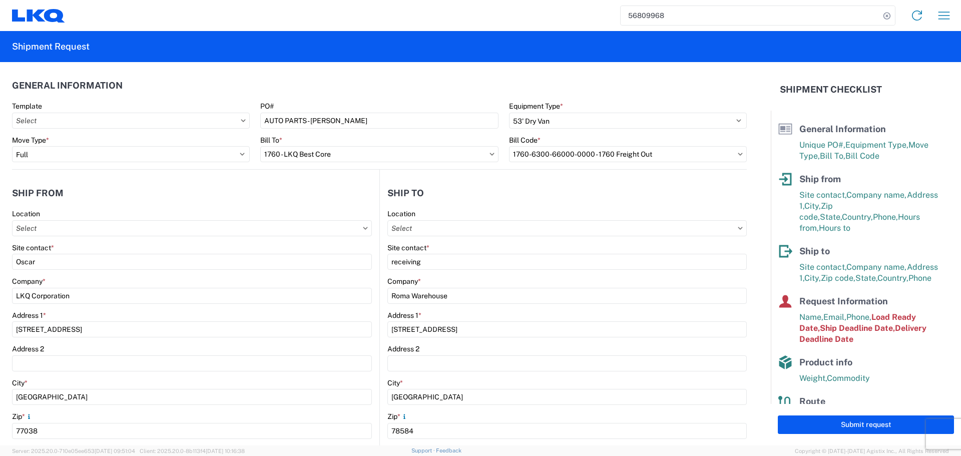
click at [341, 101] on agx-form-section "General Information Template PO# AUTO PARTS - JULIO Equipment Type * Select 53’…" at bounding box center [379, 121] width 735 height 95
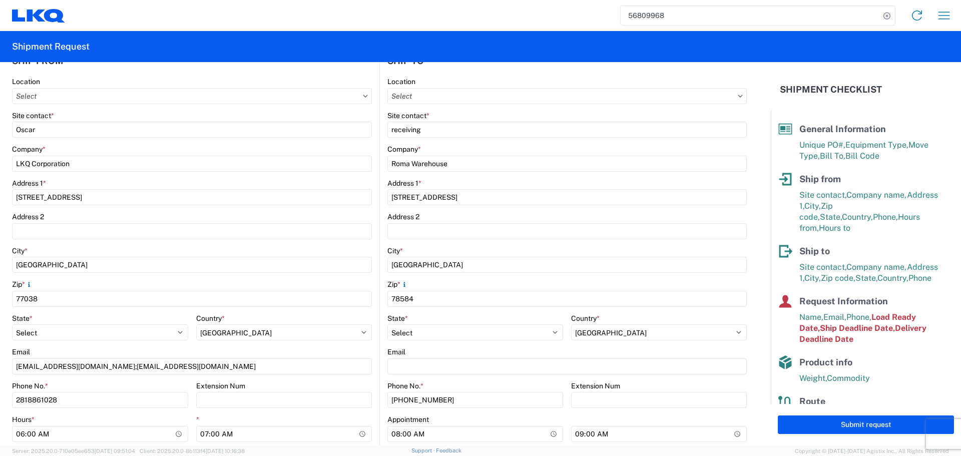
scroll to position [150, 0]
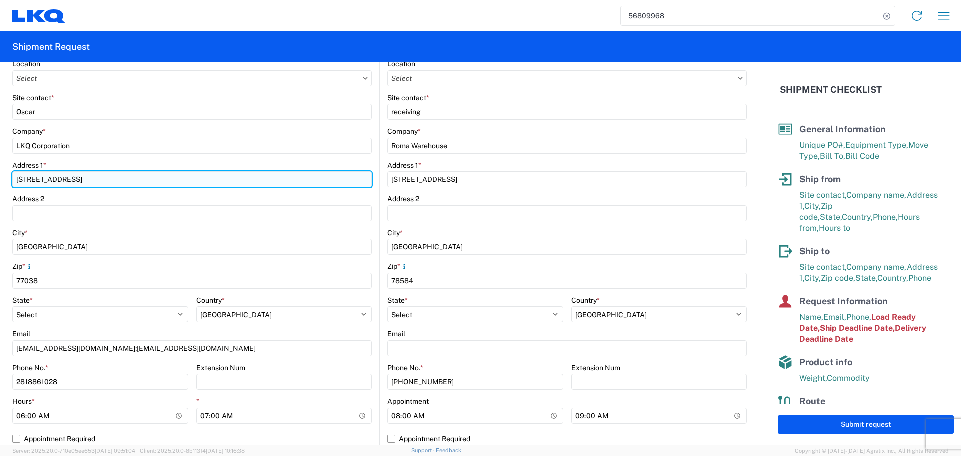
click at [40, 177] on input "1714 W Mount Houston Rd" at bounding box center [192, 179] width 360 height 16
type input "1714 West Mount Houston Rd"
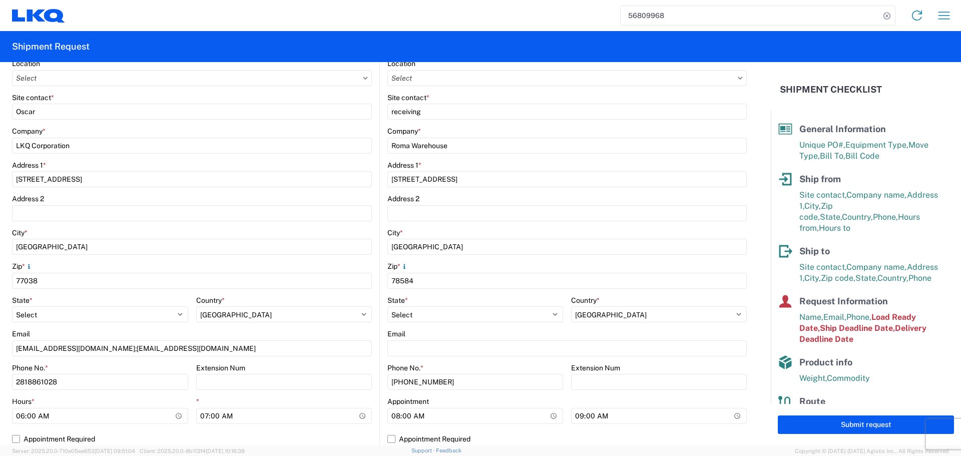
click at [232, 197] on div "Address 2" at bounding box center [192, 198] width 360 height 9
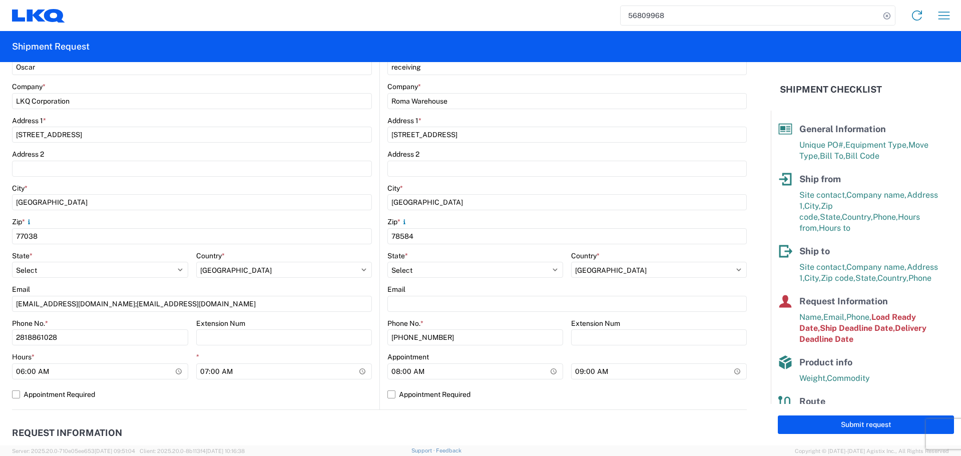
scroll to position [300, 0]
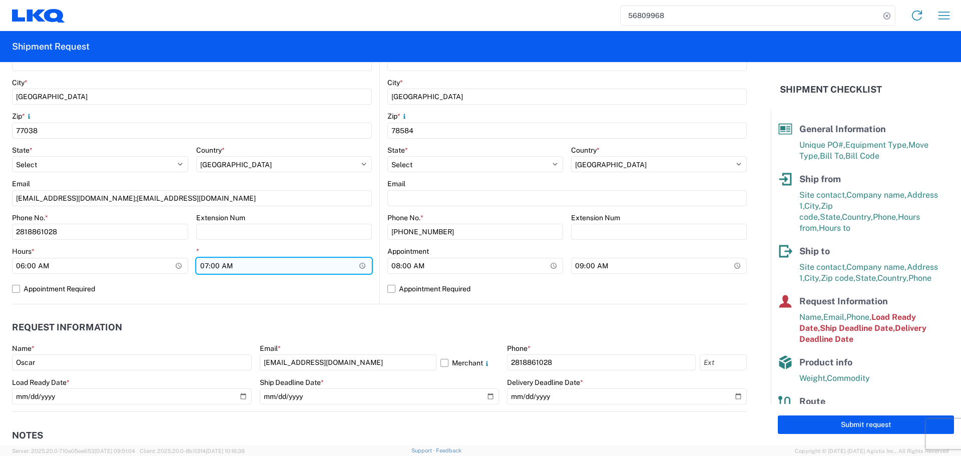
click at [360, 266] on input "07:00:00" at bounding box center [284, 266] width 176 height 16
type input "10:00"
click at [364, 288] on label "Appointment Required" at bounding box center [192, 289] width 360 height 16
click at [0, 0] on input "Appointment Required" at bounding box center [0, 0] width 0 height 0
select select "US"
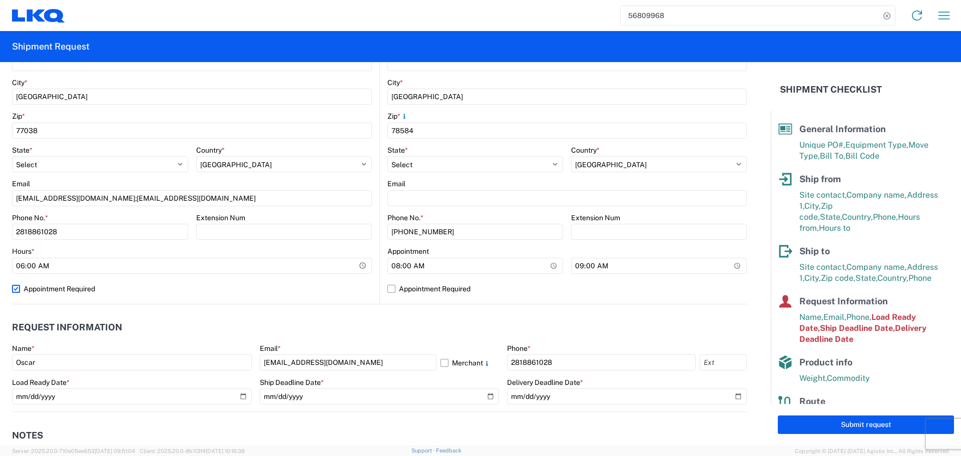
click at [361, 288] on label "Appointment Required" at bounding box center [192, 289] width 360 height 16
click at [0, 0] on input "Appointment Required" at bounding box center [0, 0] width 0 height 0
select select "US"
click at [732, 271] on input "09:00:00" at bounding box center [659, 266] width 176 height 16
type input "13:00"
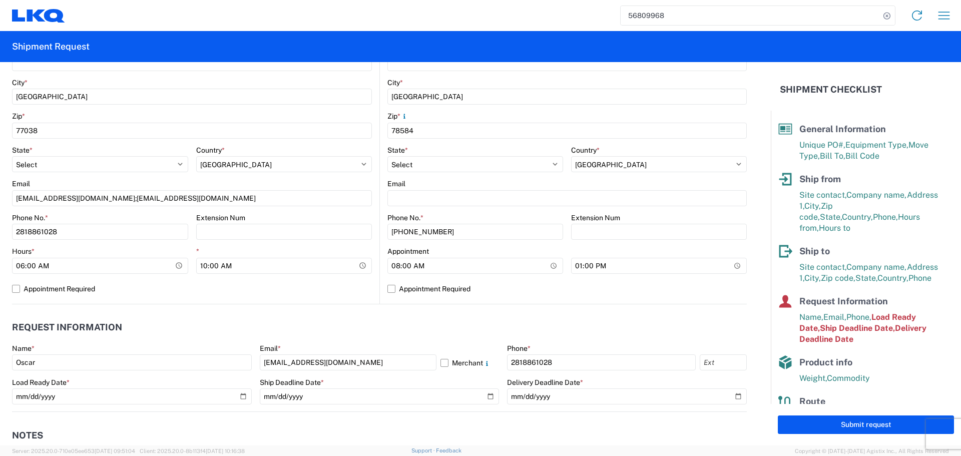
click at [433, 317] on header "Request Information" at bounding box center [379, 327] width 735 height 23
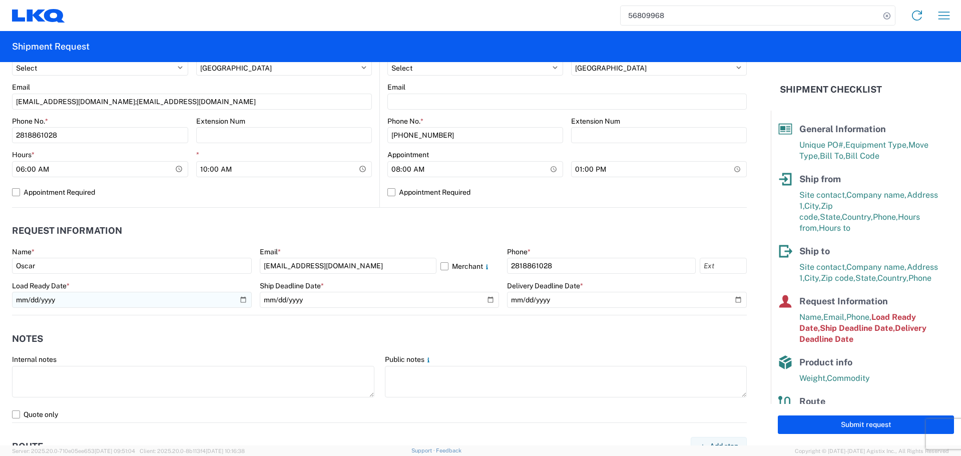
scroll to position [400, 0]
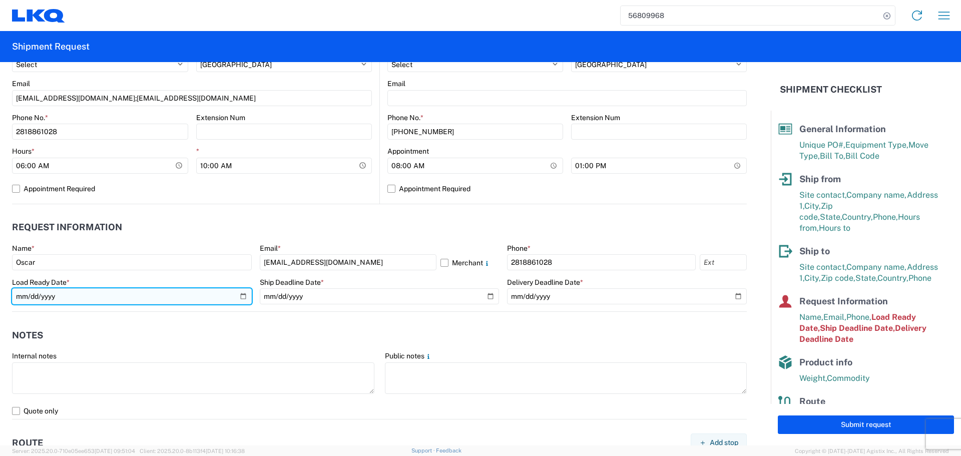
click at [245, 298] on input "2025-09-15" at bounding box center [132, 296] width 240 height 16
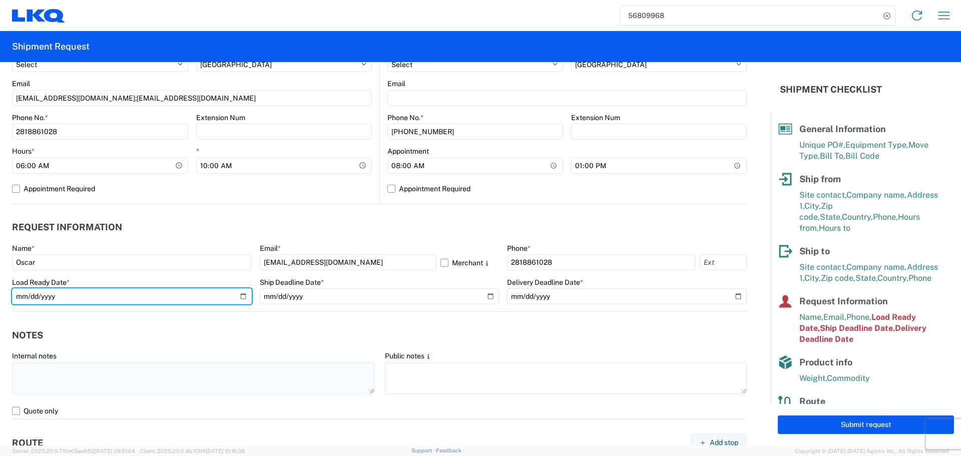
type input "2025-10-01"
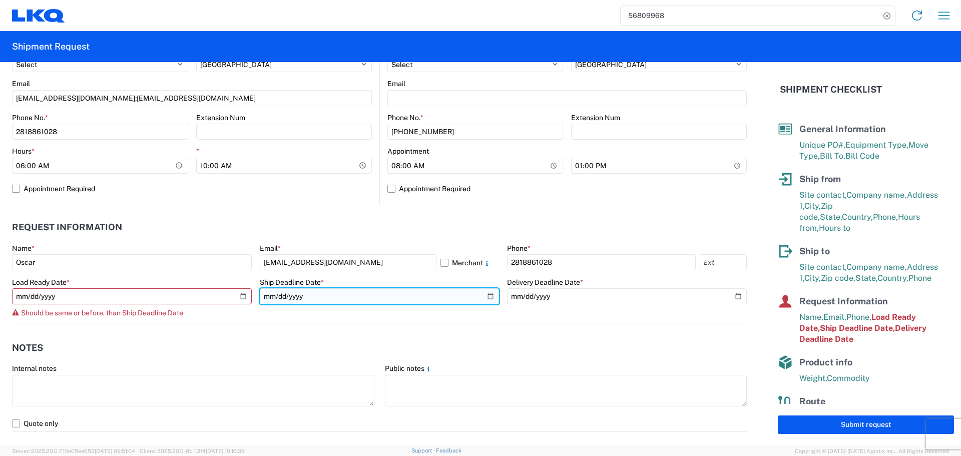
click at [485, 297] on input "2025-09-15" at bounding box center [380, 296] width 240 height 16
type input "2025-10-01"
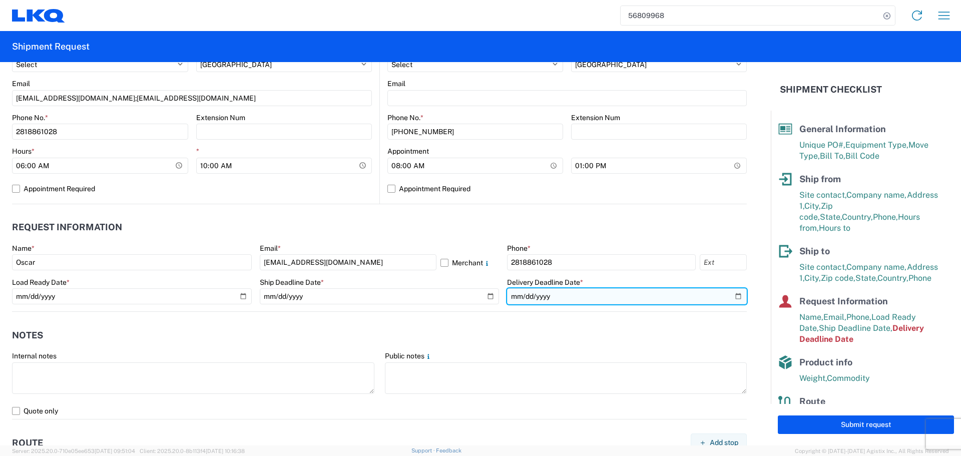
click at [726, 297] on input "2025-09-16" at bounding box center [627, 296] width 240 height 16
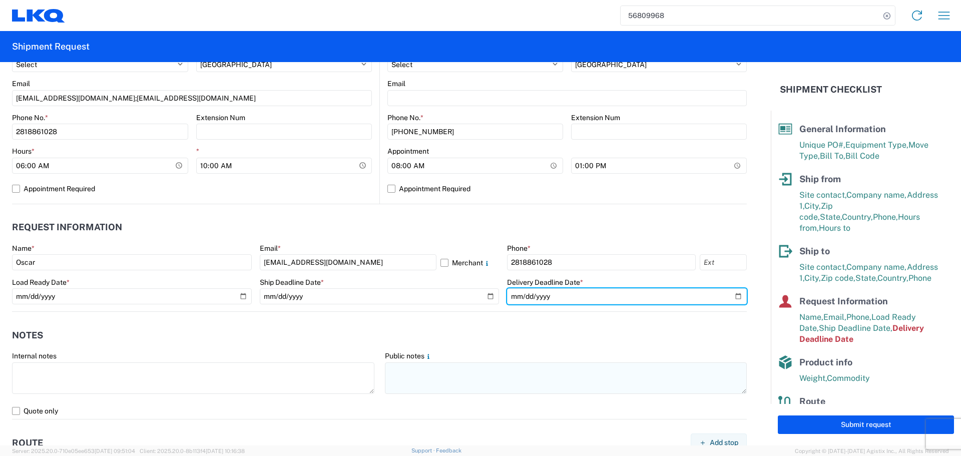
type input "2025-10-02"
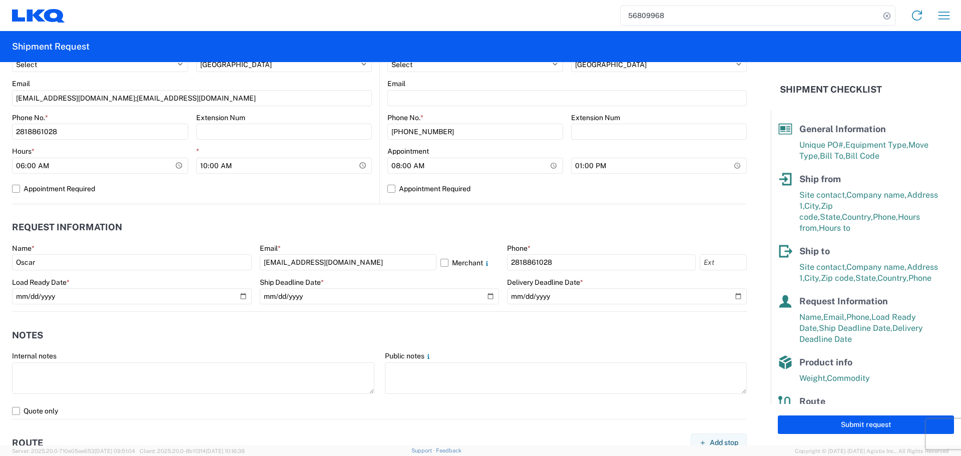
click at [311, 339] on header "Notes" at bounding box center [379, 335] width 735 height 23
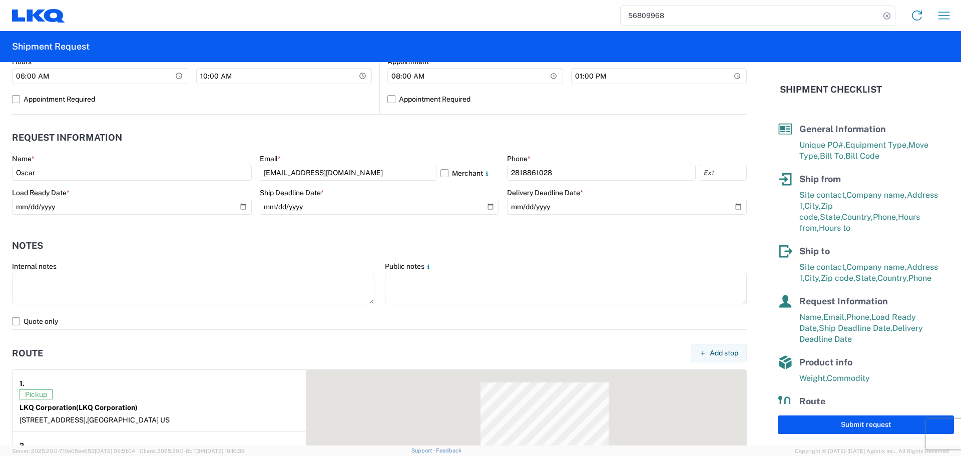
scroll to position [550, 0]
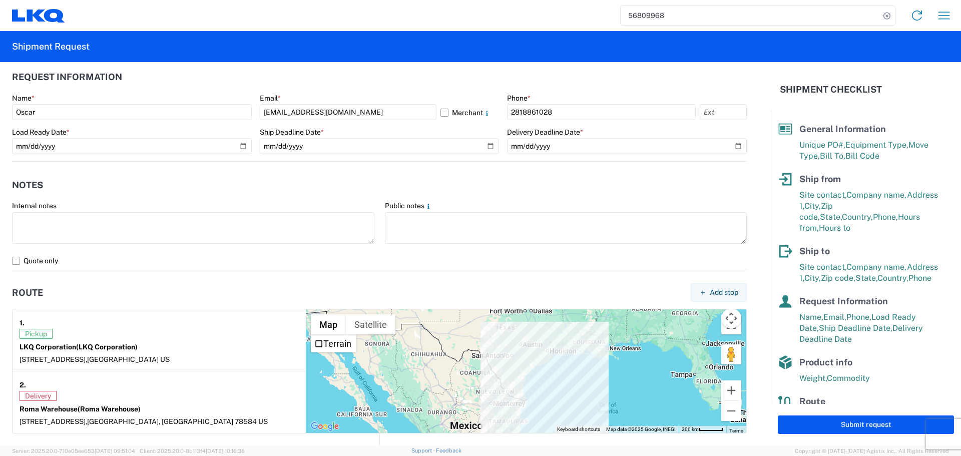
click at [361, 189] on header "Notes" at bounding box center [379, 185] width 735 height 23
drag, startPoint x: 359, startPoint y: 194, endPoint x: 346, endPoint y: 204, distance: 16.1
click at [354, 196] on header "Notes" at bounding box center [379, 185] width 735 height 23
click at [210, 192] on header "Notes" at bounding box center [379, 185] width 735 height 23
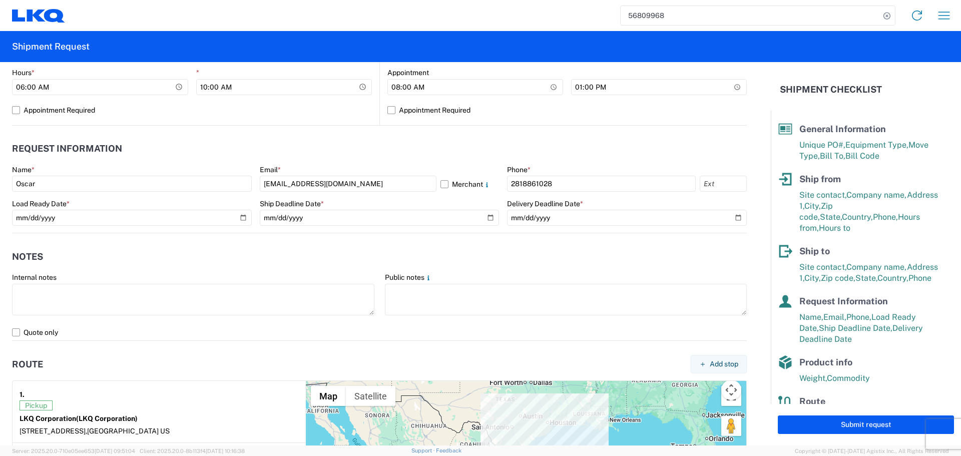
scroll to position [467, 0]
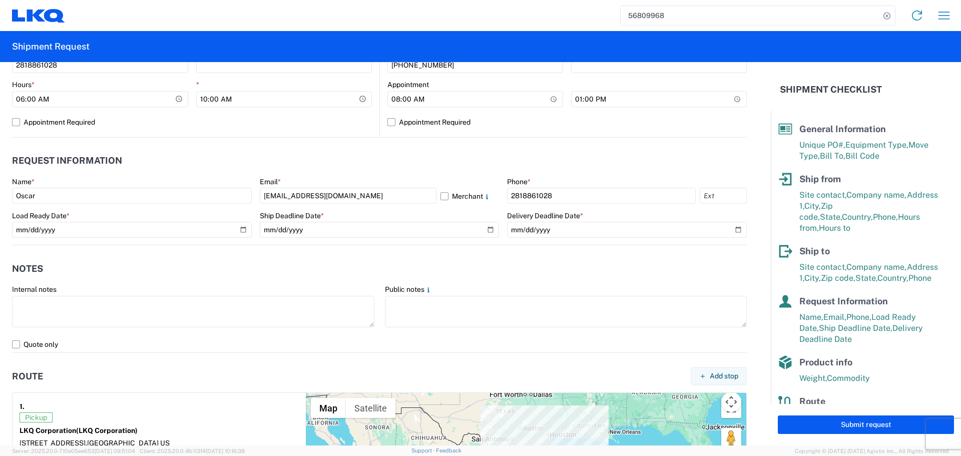
click at [339, 257] on header "Notes" at bounding box center [379, 268] width 735 height 23
click at [853, 423] on button "Submit request" at bounding box center [866, 424] width 176 height 19
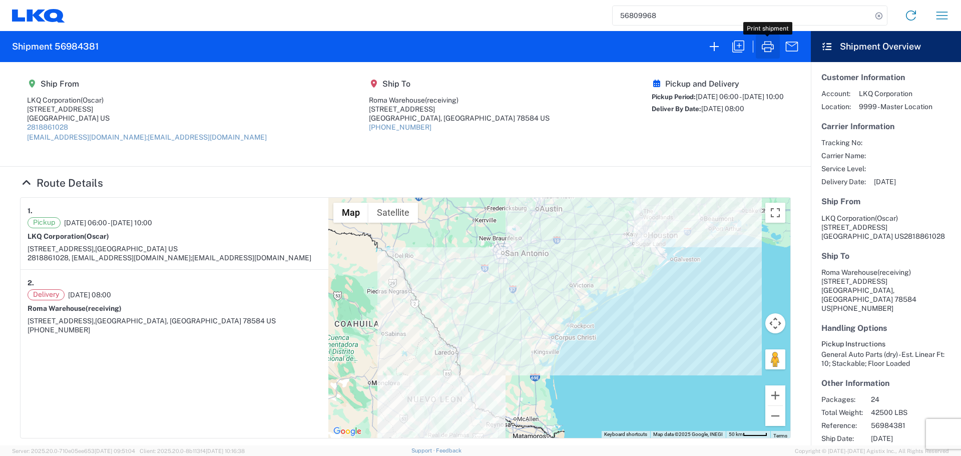
click at [772, 49] on icon "button" at bounding box center [768, 46] width 12 height 11
